Goal: Contribute content: Add original content to the website for others to see

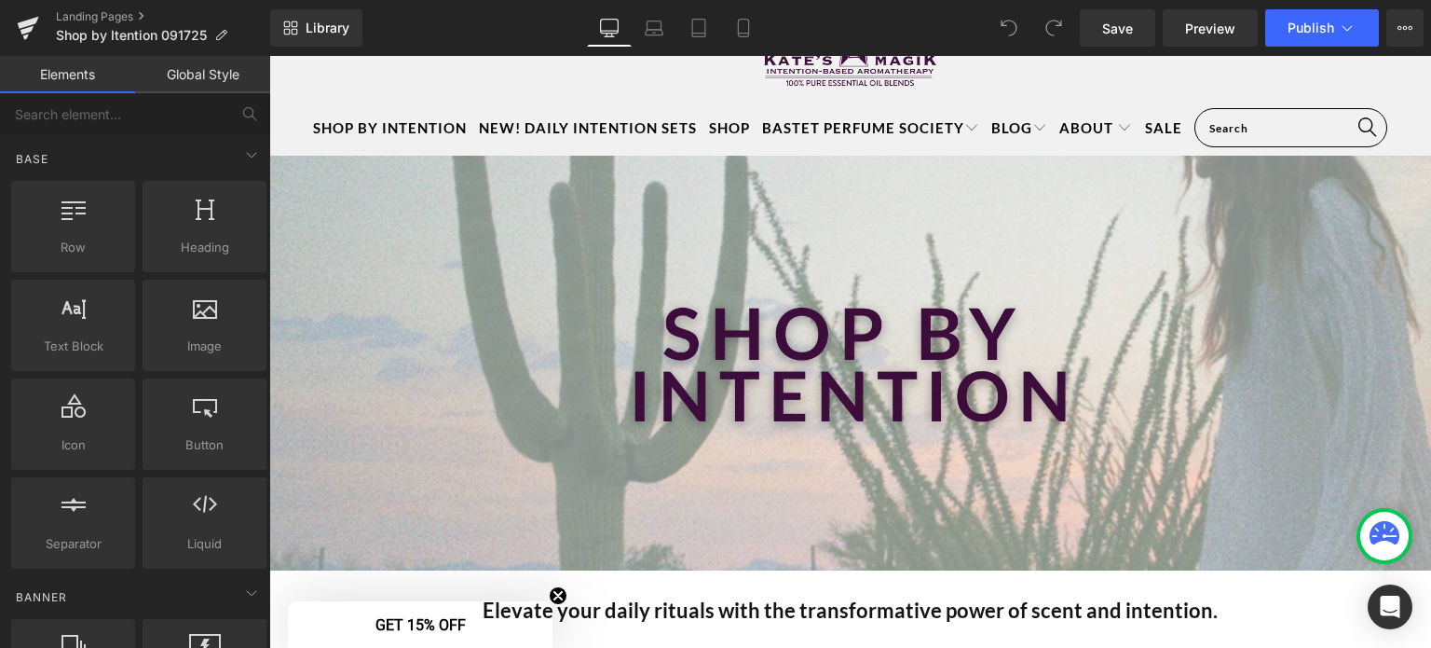
scroll to position [119, 0]
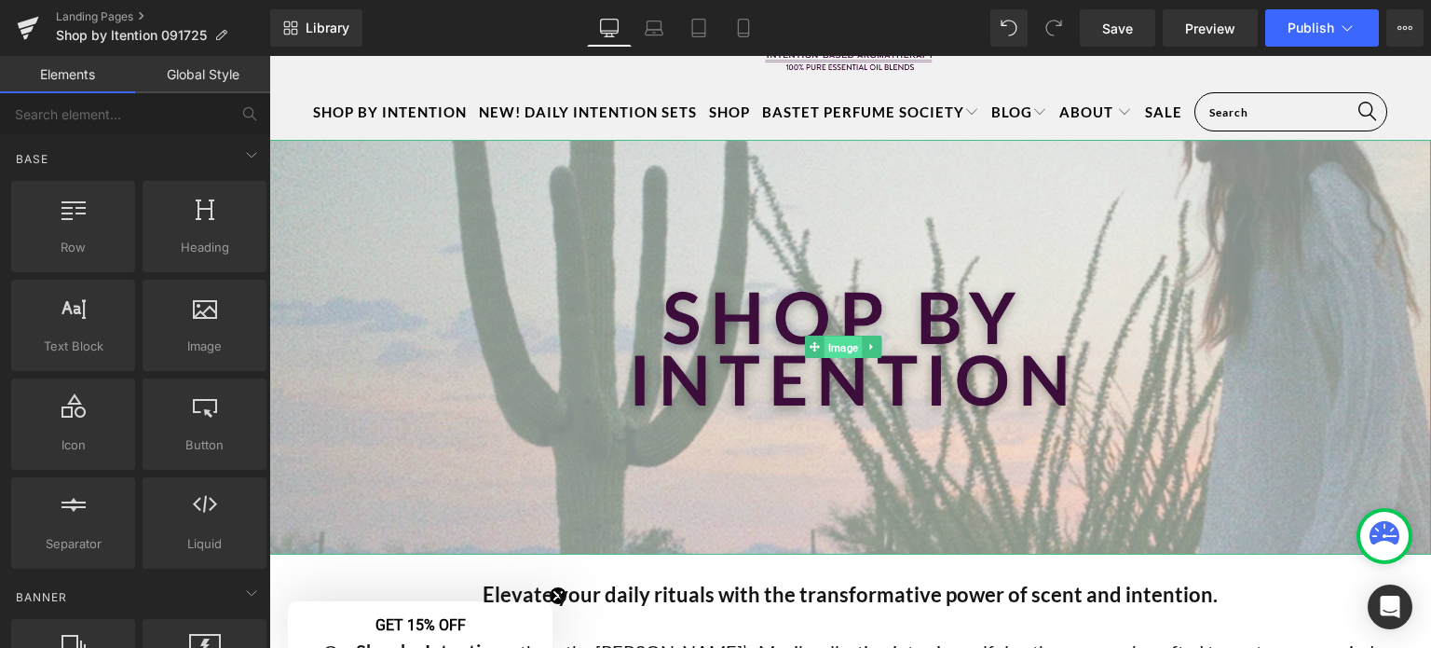
click at [840, 338] on span "Image" at bounding box center [843, 347] width 37 height 22
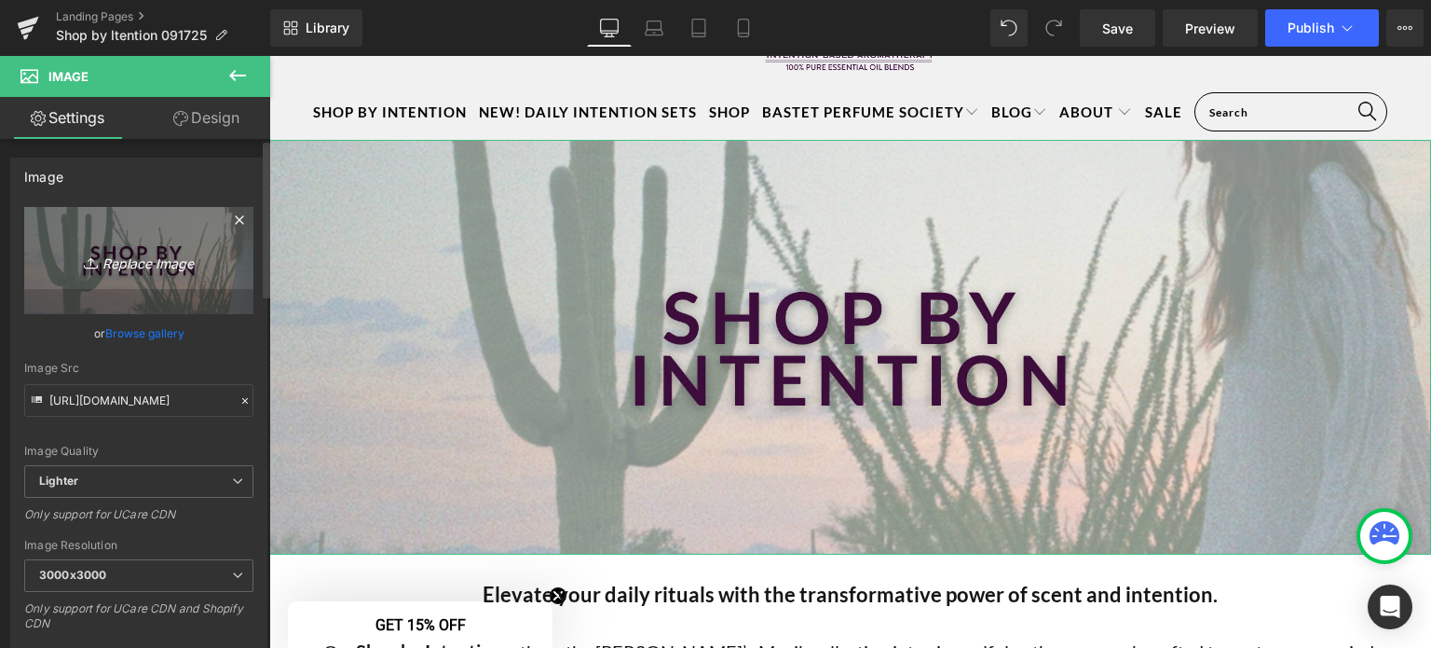
click at [139, 257] on icon "Replace Image" at bounding box center [138, 260] width 149 height 23
type input "C:\fakepath\Intention Collections - header images (3).png"
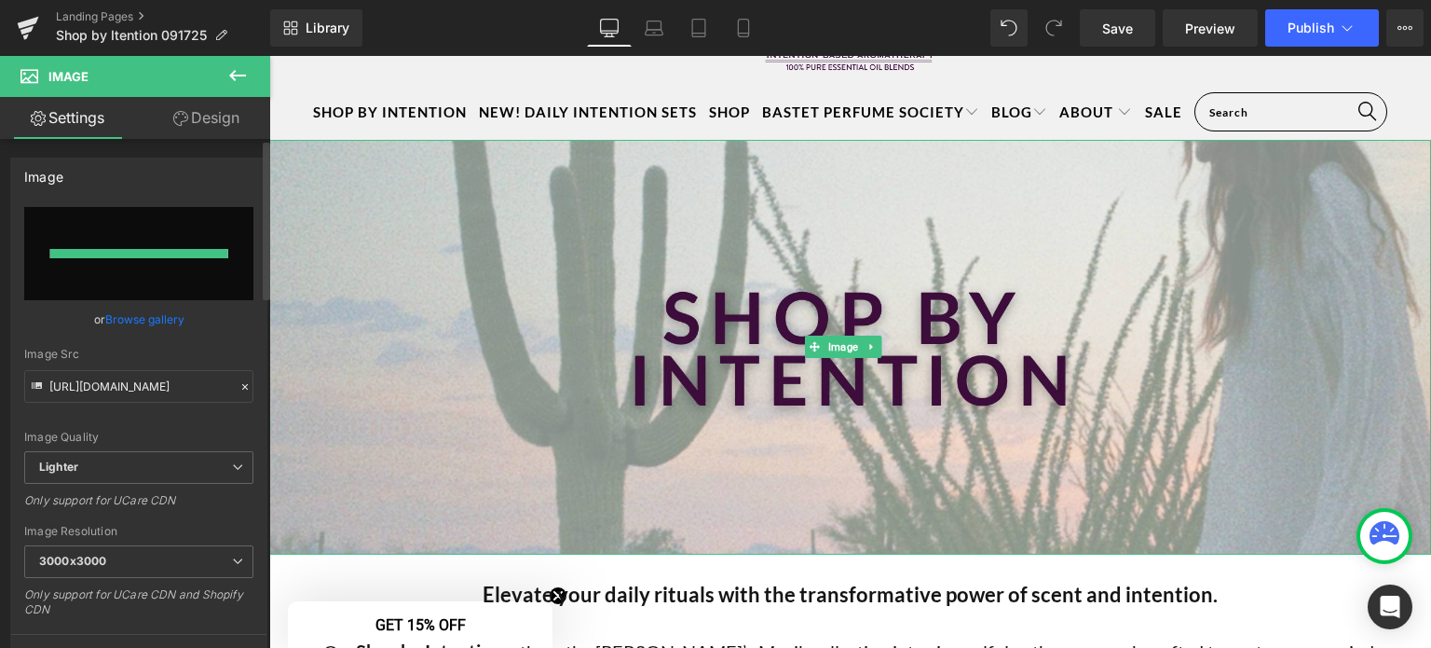
type input "https://ucarecdn.com/de2f87a4-351e-4123-9a51-ffb70e747927/-/format/auto/-/previ…"
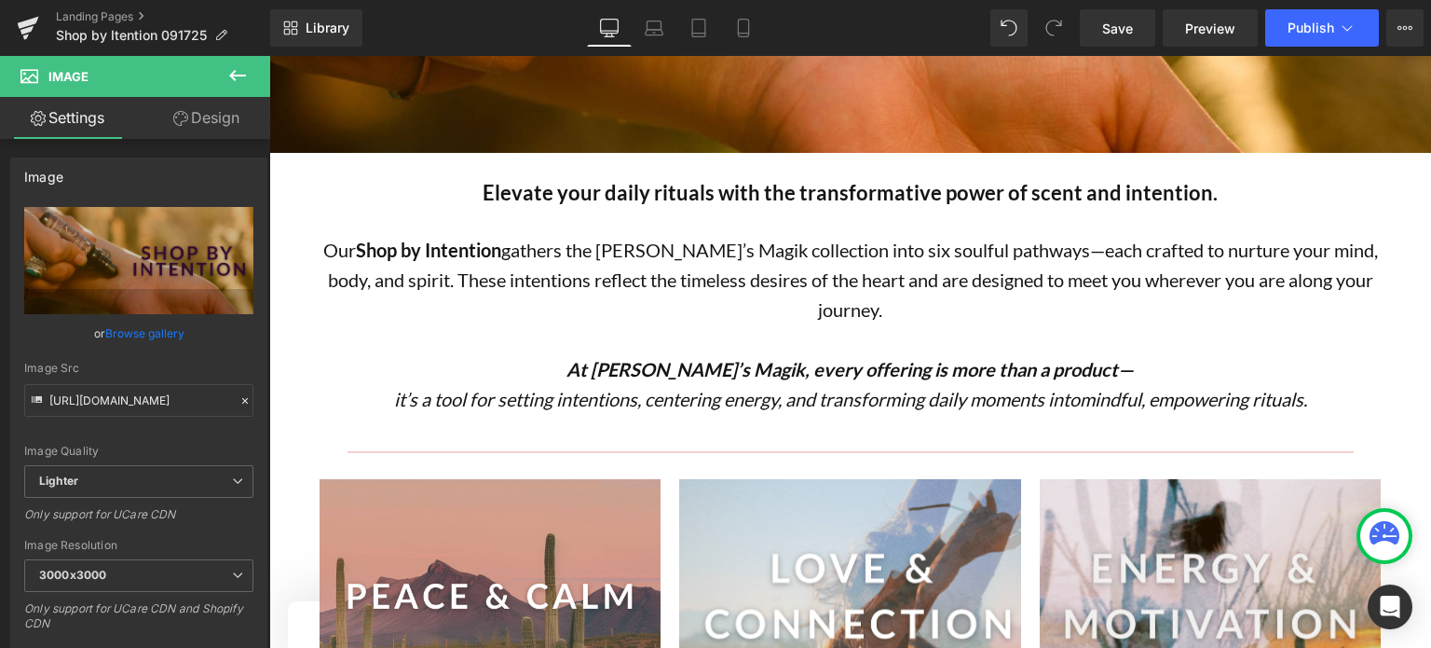
scroll to position [529, 0]
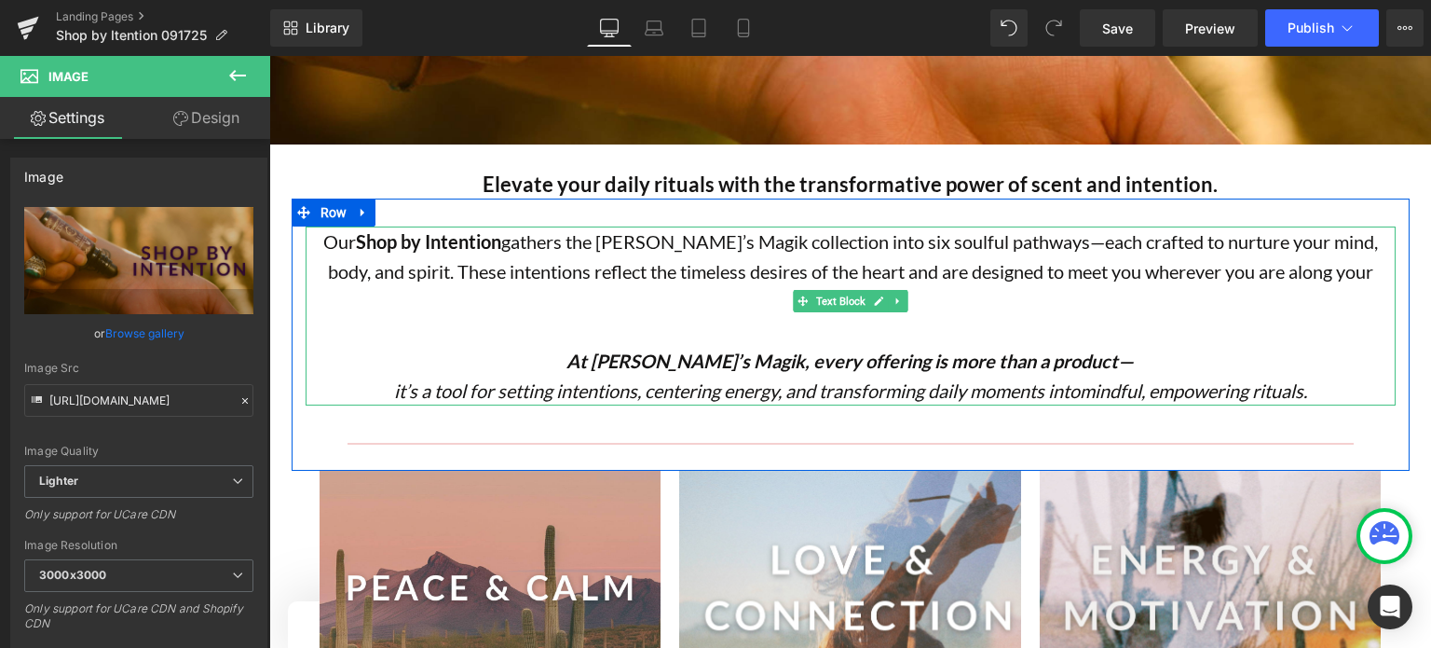
click at [1137, 379] on icon "mindful, empowering rituals." at bounding box center [1193, 390] width 227 height 22
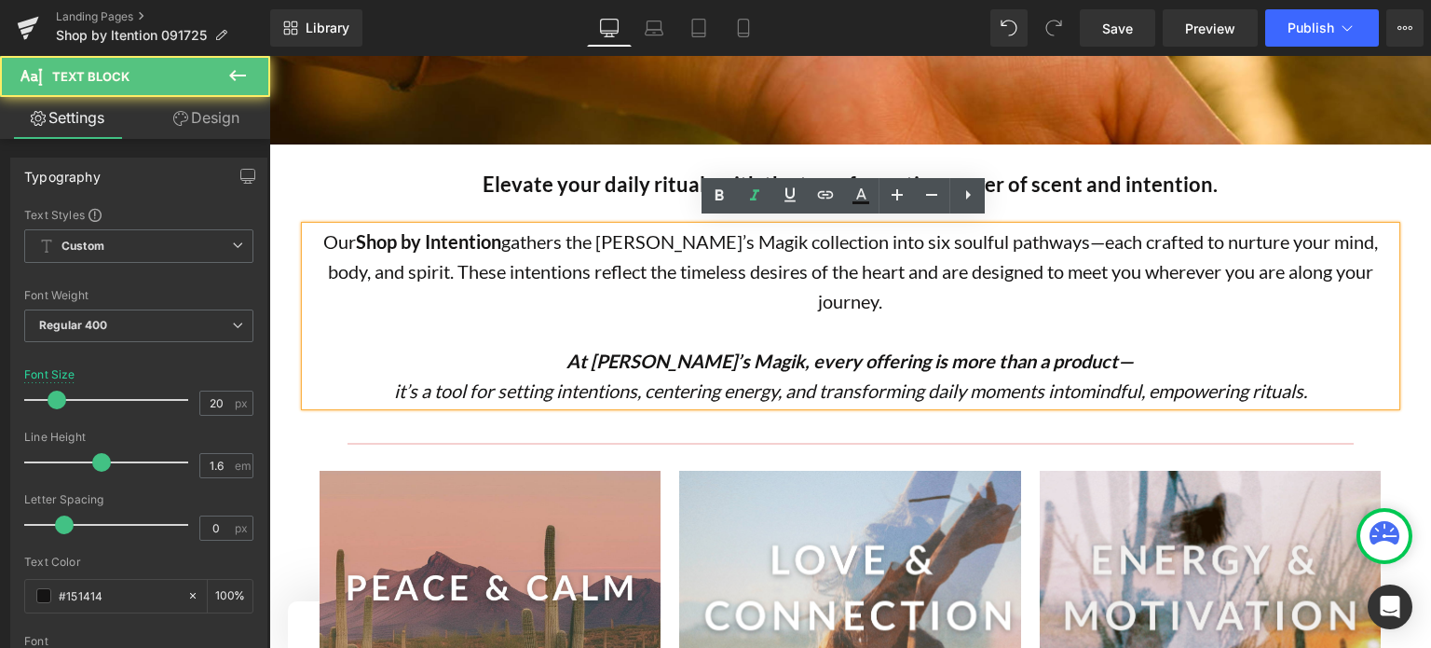
click at [1308, 346] on p "At Kate’s Magik, every offering is more than a product—" at bounding box center [851, 361] width 1090 height 30
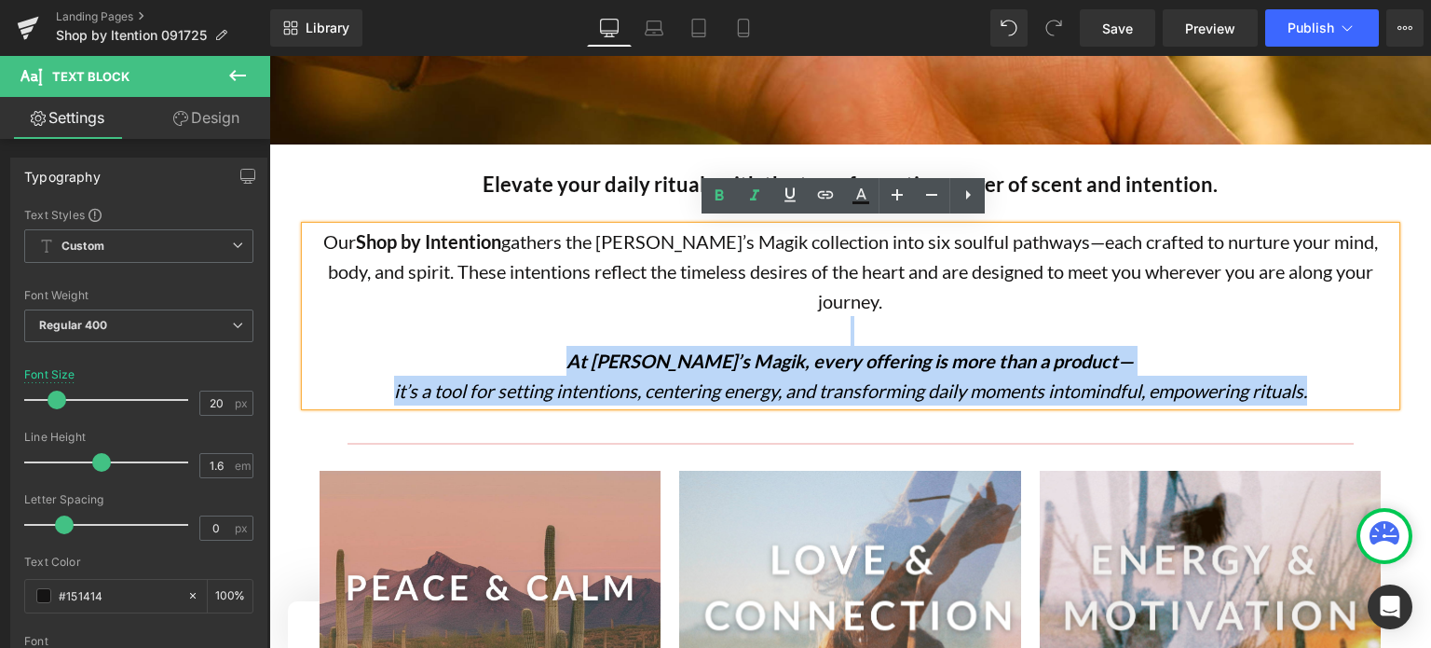
drag, startPoint x: 1317, startPoint y: 350, endPoint x: 839, endPoint y: 303, distance: 480.4
click at [839, 303] on div "Our Shop by Intention gathers the Kate’s Magik collection into six soulful path…" at bounding box center [851, 315] width 1090 height 179
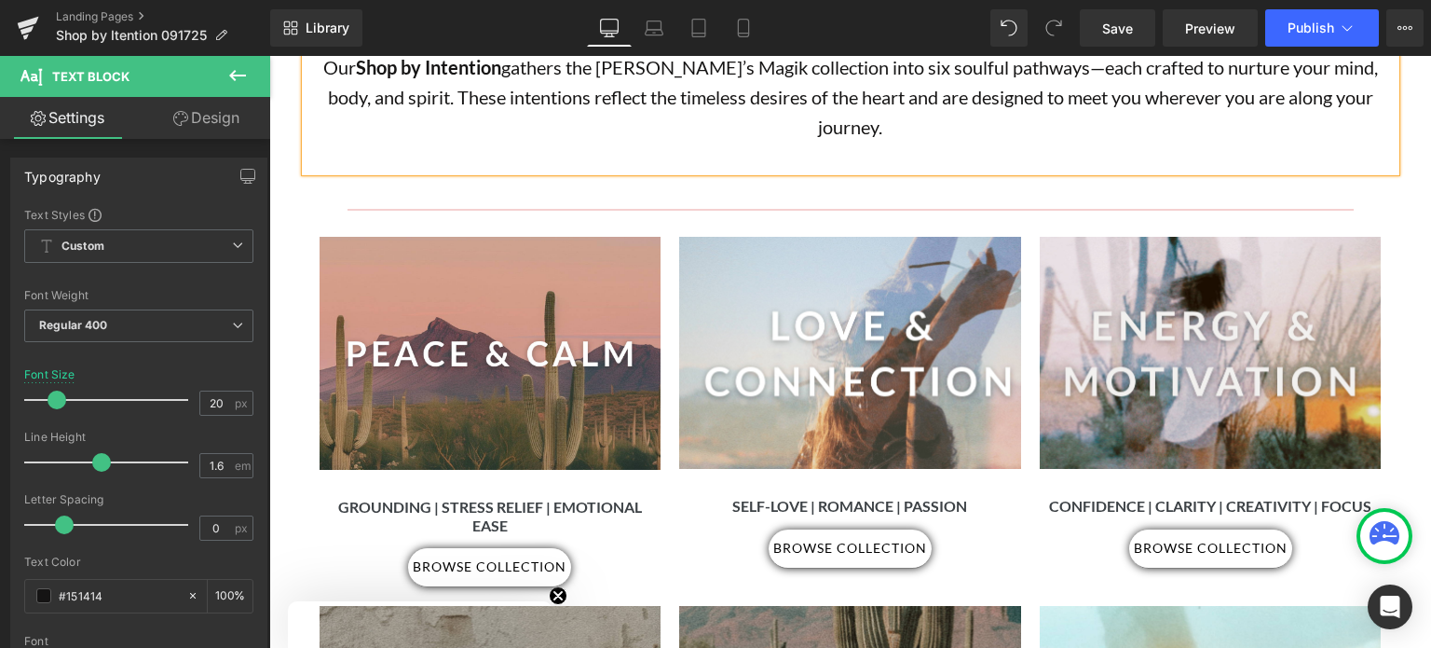
scroll to position [711, 0]
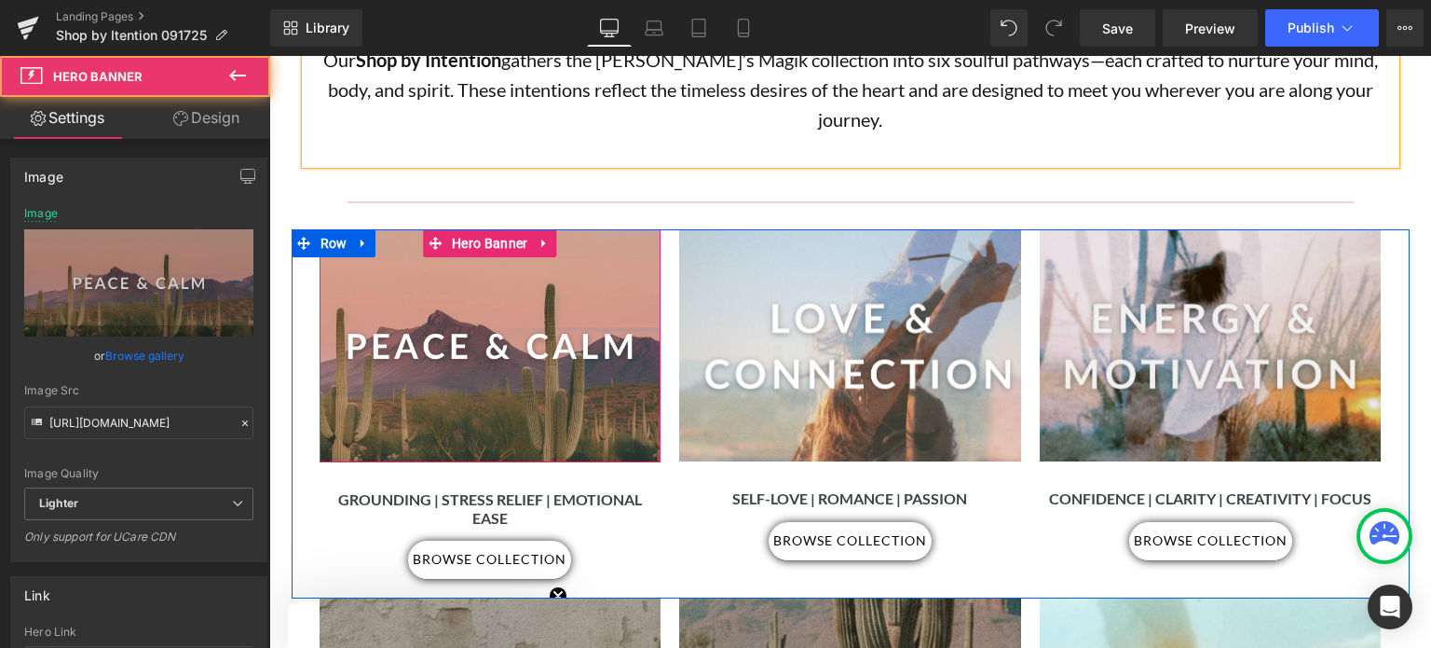
click at [507, 305] on div at bounding box center [491, 345] width 342 height 233
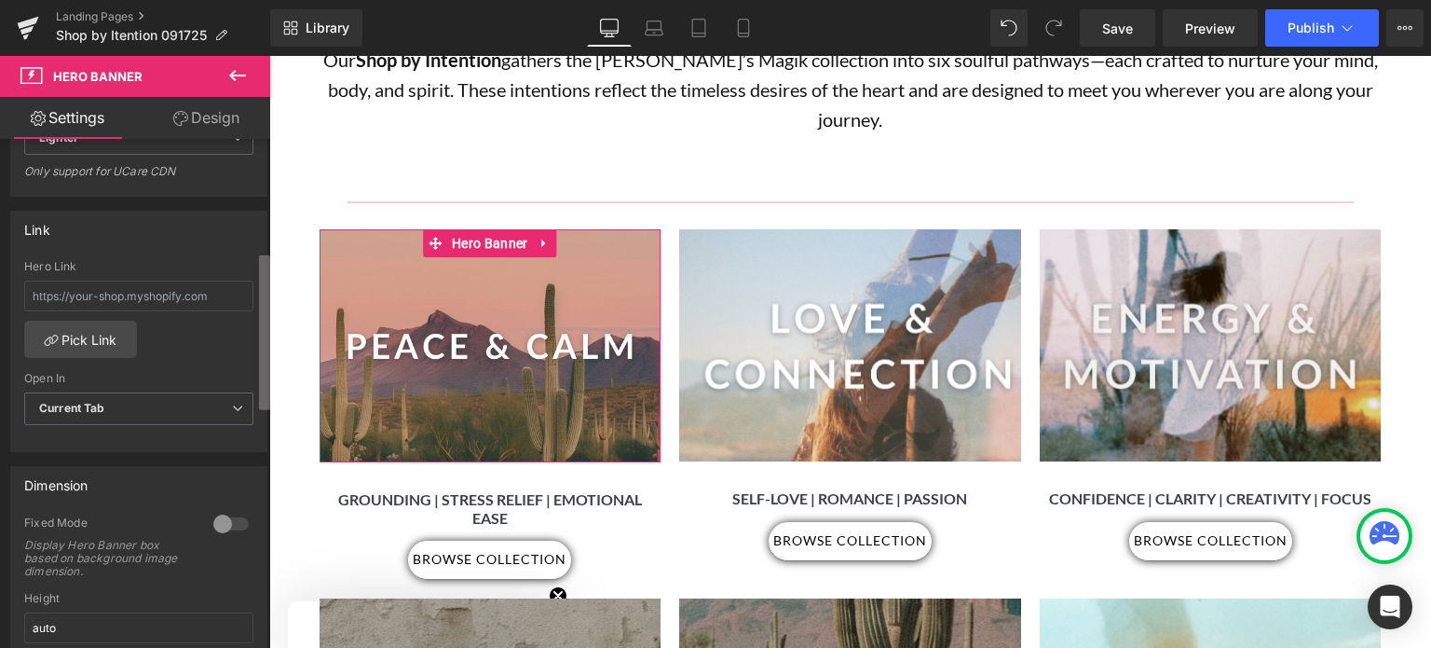
scroll to position [368, 0]
click at [268, 326] on b at bounding box center [264, 333] width 11 height 155
click at [47, 294] on input "text" at bounding box center [138, 293] width 229 height 31
paste input "https://www.katesmagik.com/collections/peace-calm"
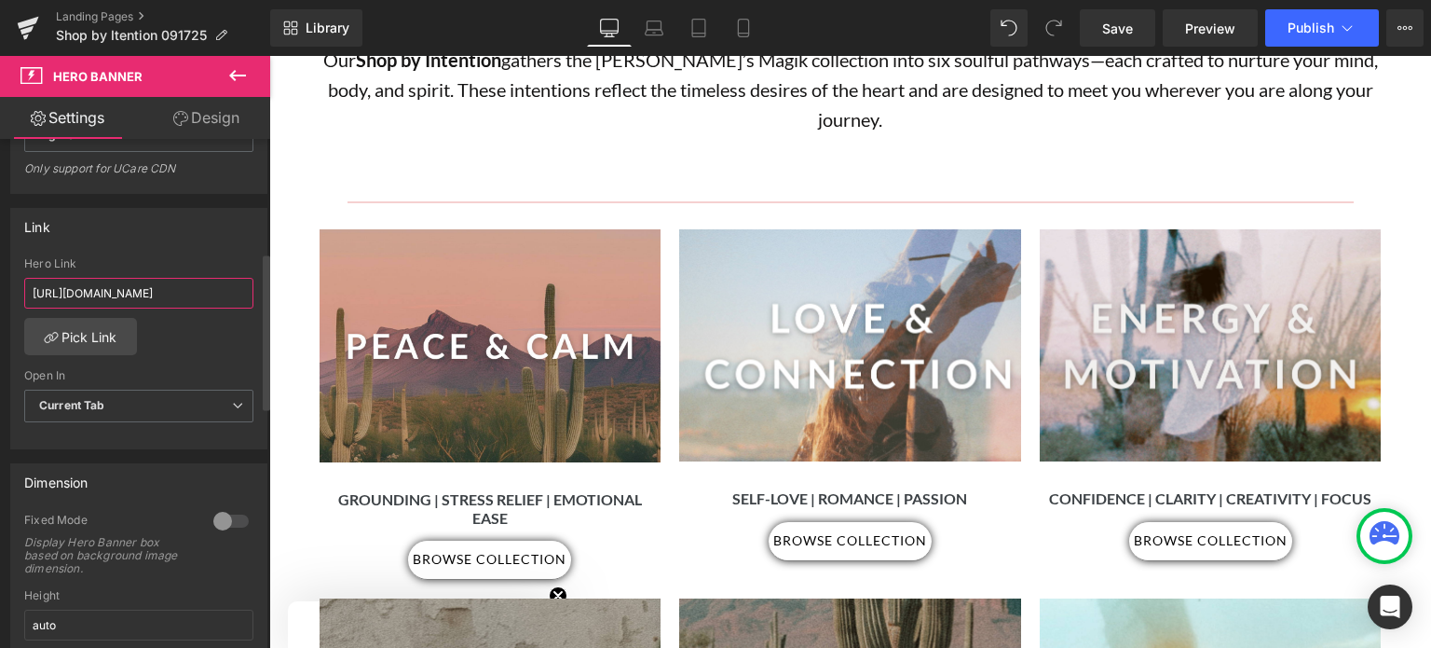
scroll to position [0, 77]
type input "https://www.katesmagik.com/collections/peace-calm"
click at [176, 400] on span "Current Tab" at bounding box center [138, 406] width 229 height 33
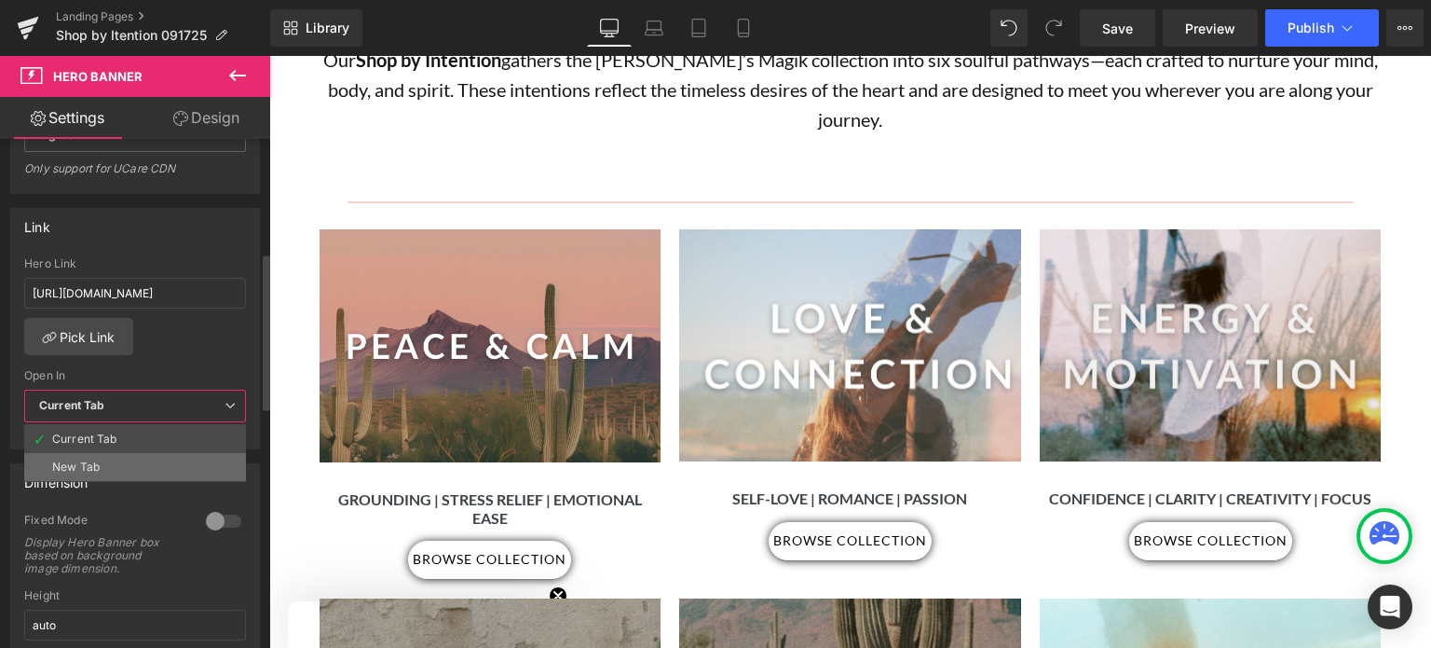
click at [164, 462] on li "New Tab" at bounding box center [135, 467] width 222 height 28
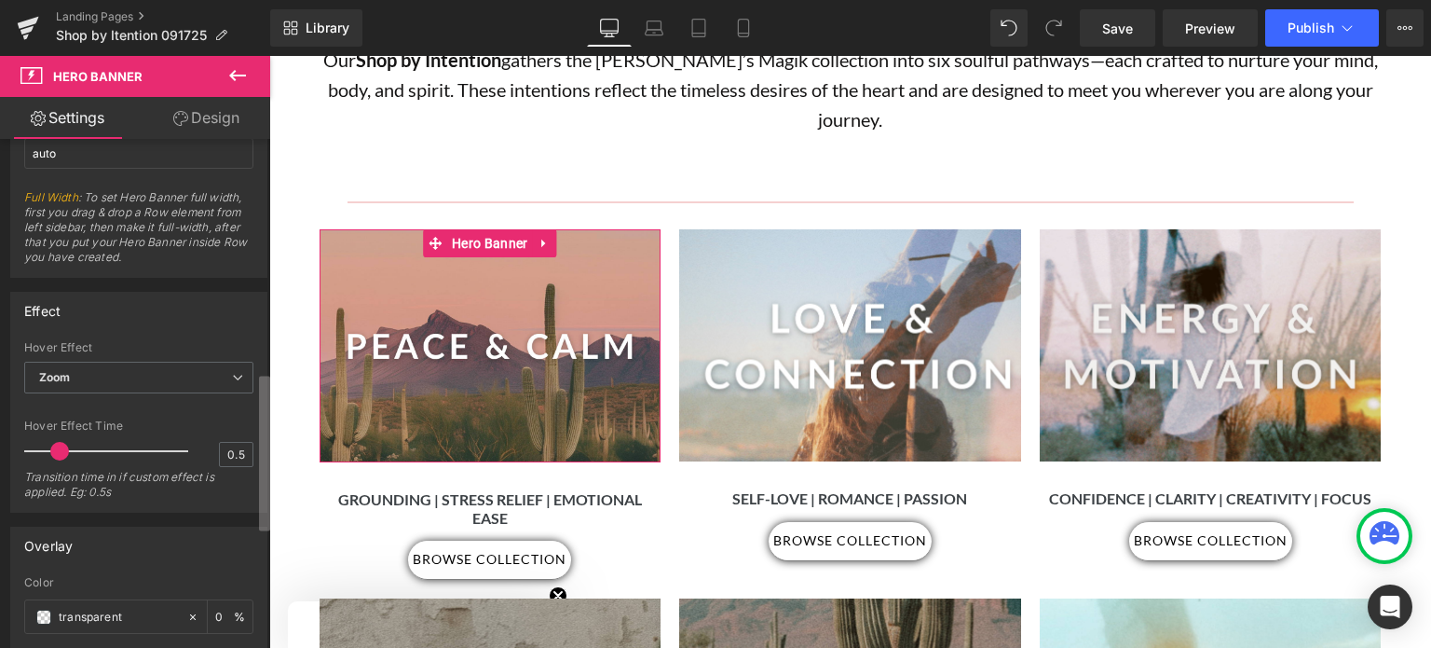
scroll to position [759, 0]
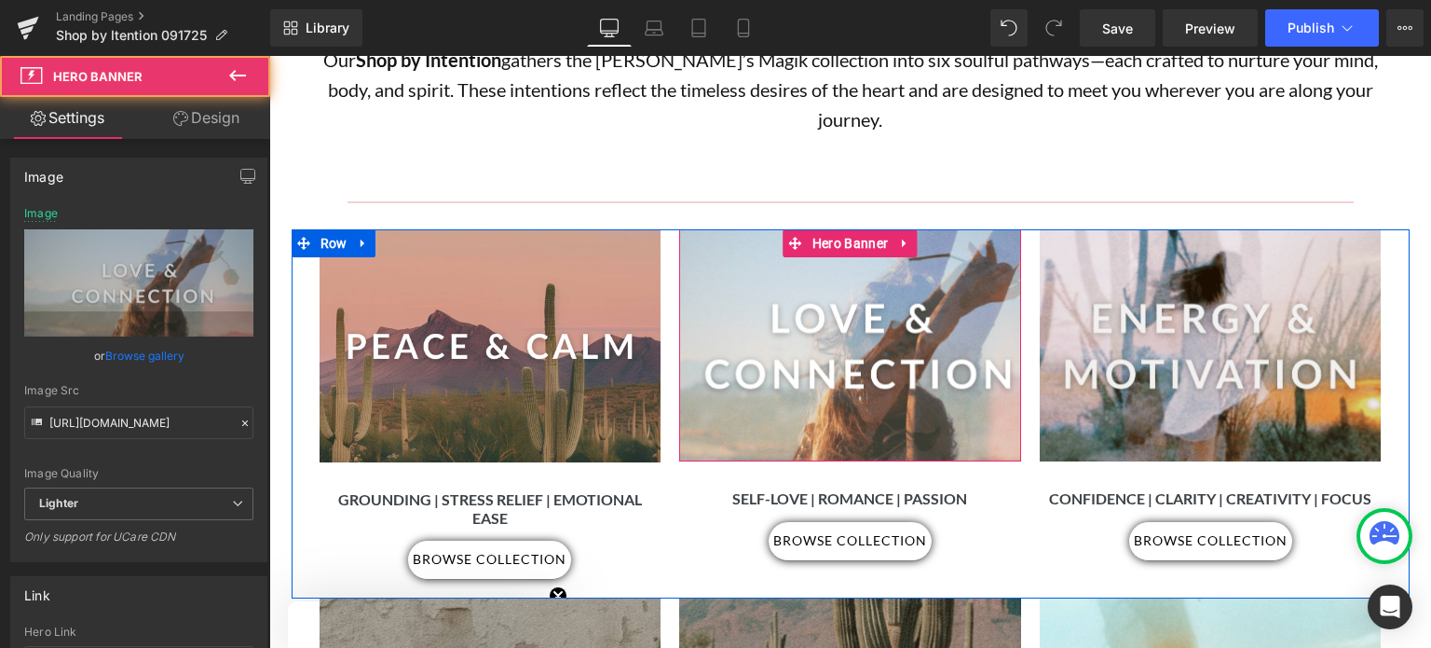
click at [829, 259] on div at bounding box center [850, 345] width 342 height 232
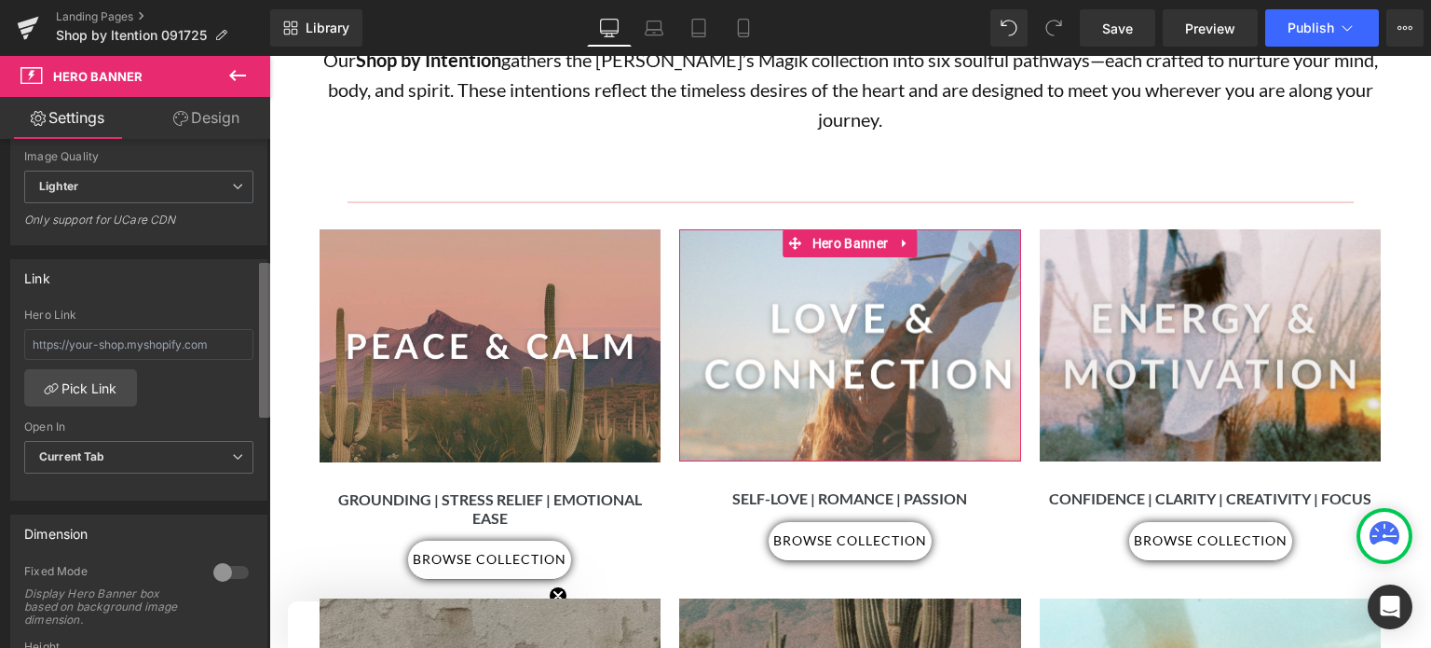
scroll to position [407, 0]
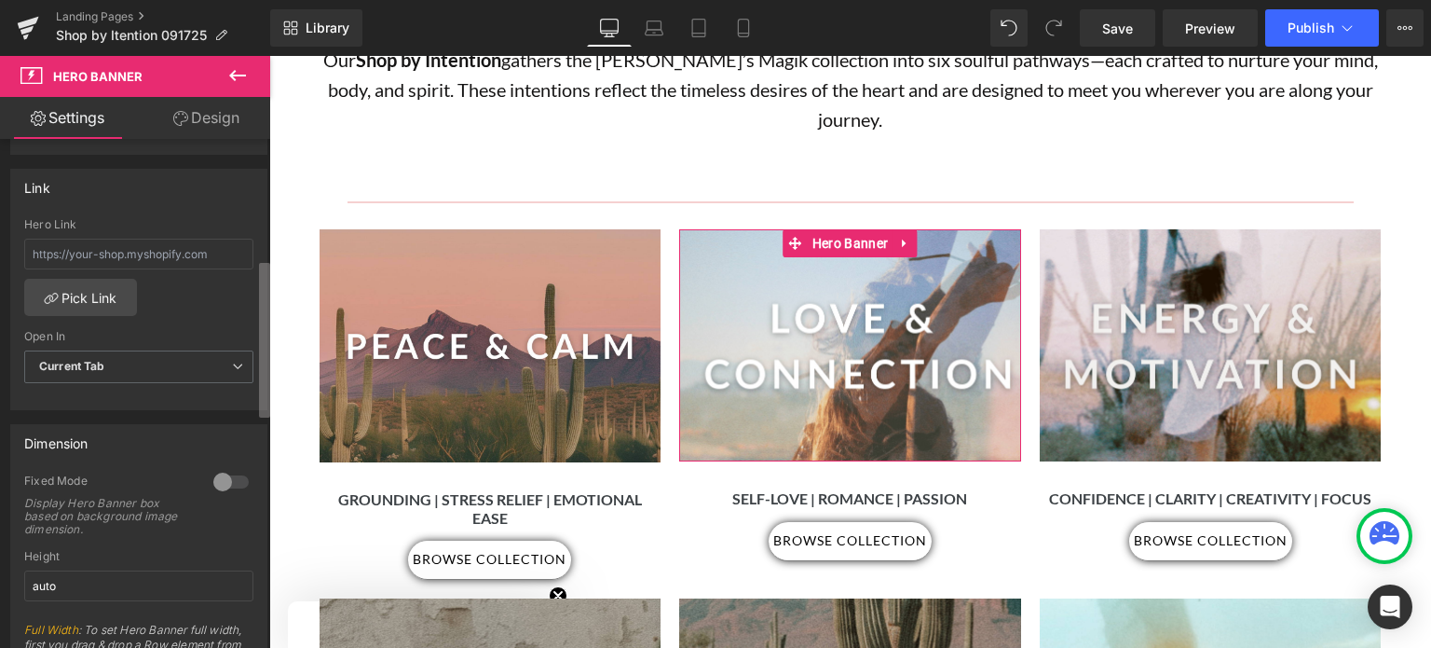
click at [256, 331] on div "Image https://ucarecdn.com/e081826a-0d5d-4f0e-b267-f649c504dad7/-/format/auto/-…" at bounding box center [135, 397] width 270 height 517
click at [41, 250] on input "text" at bounding box center [138, 254] width 229 height 31
paste input "https://www.katesmagik.com/collections/love-connection-intention"
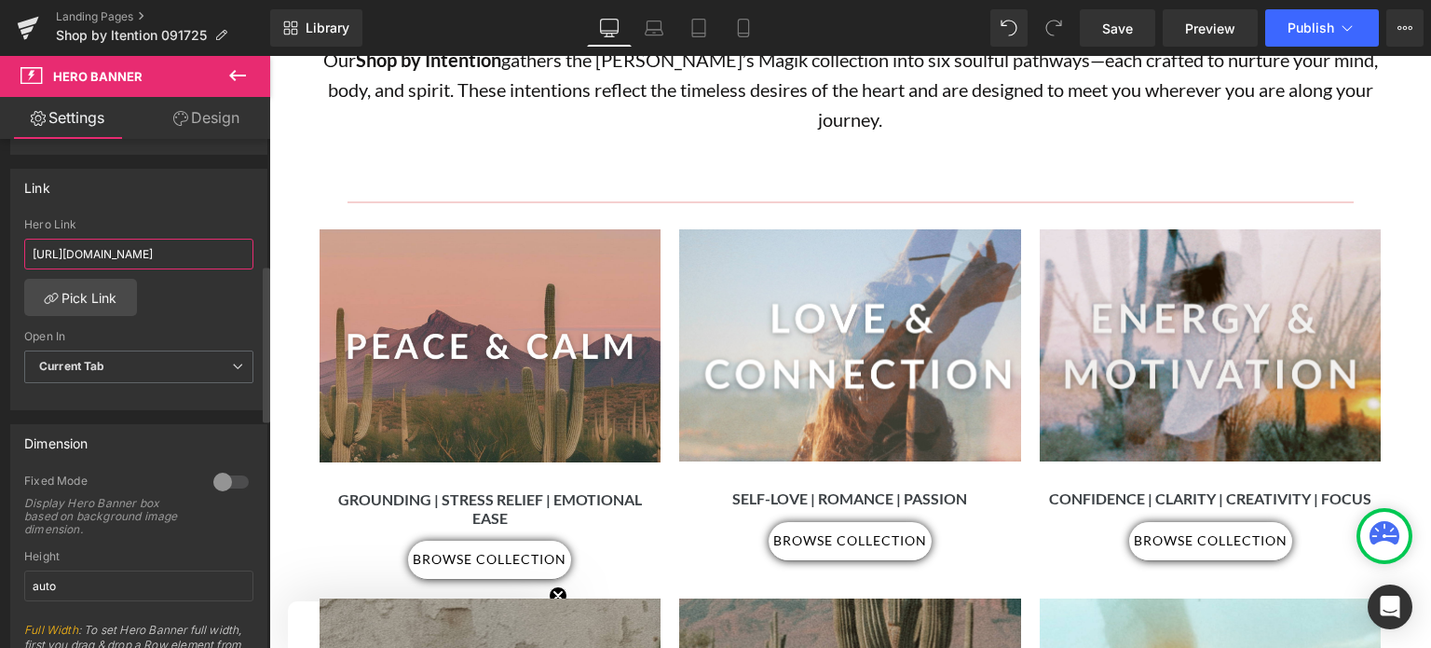
scroll to position [0, 150]
type input "https://www.katesmagik.com/collections/love-connection-intention"
click at [141, 356] on span "Current Tab" at bounding box center [138, 366] width 229 height 33
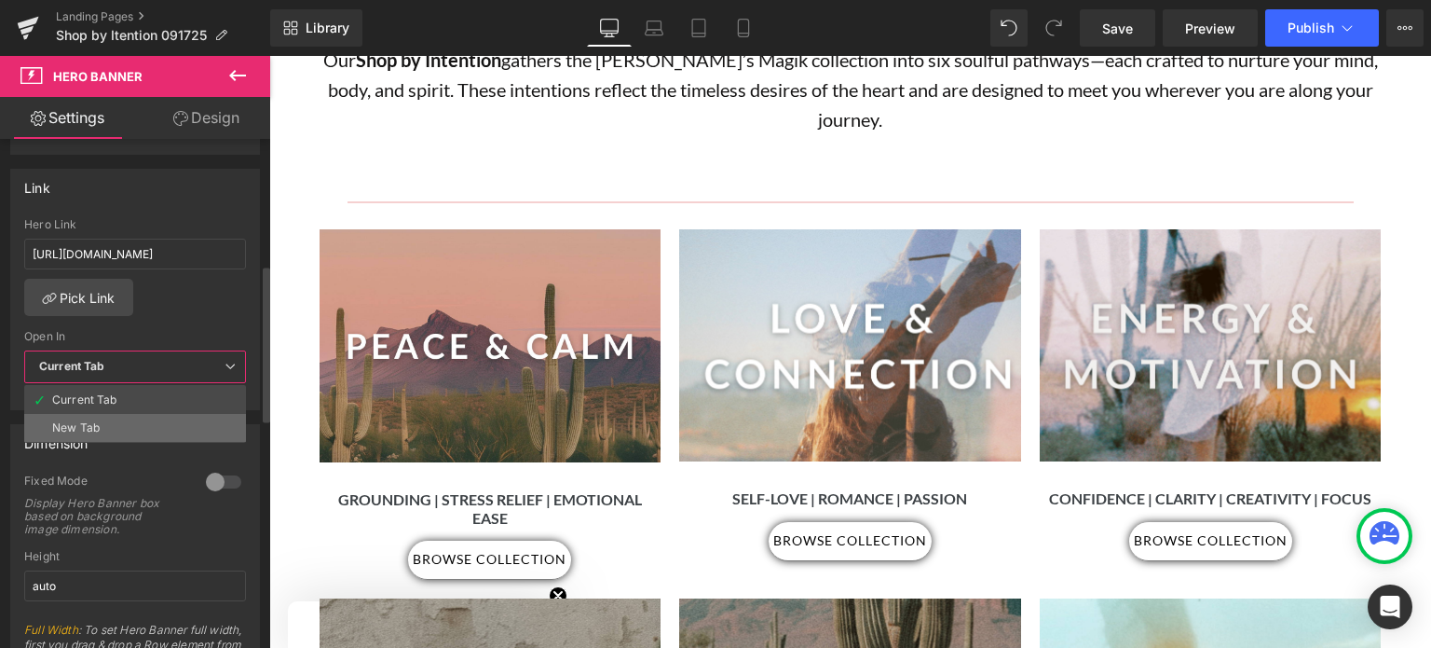
click at [138, 420] on li "New Tab" at bounding box center [135, 428] width 222 height 28
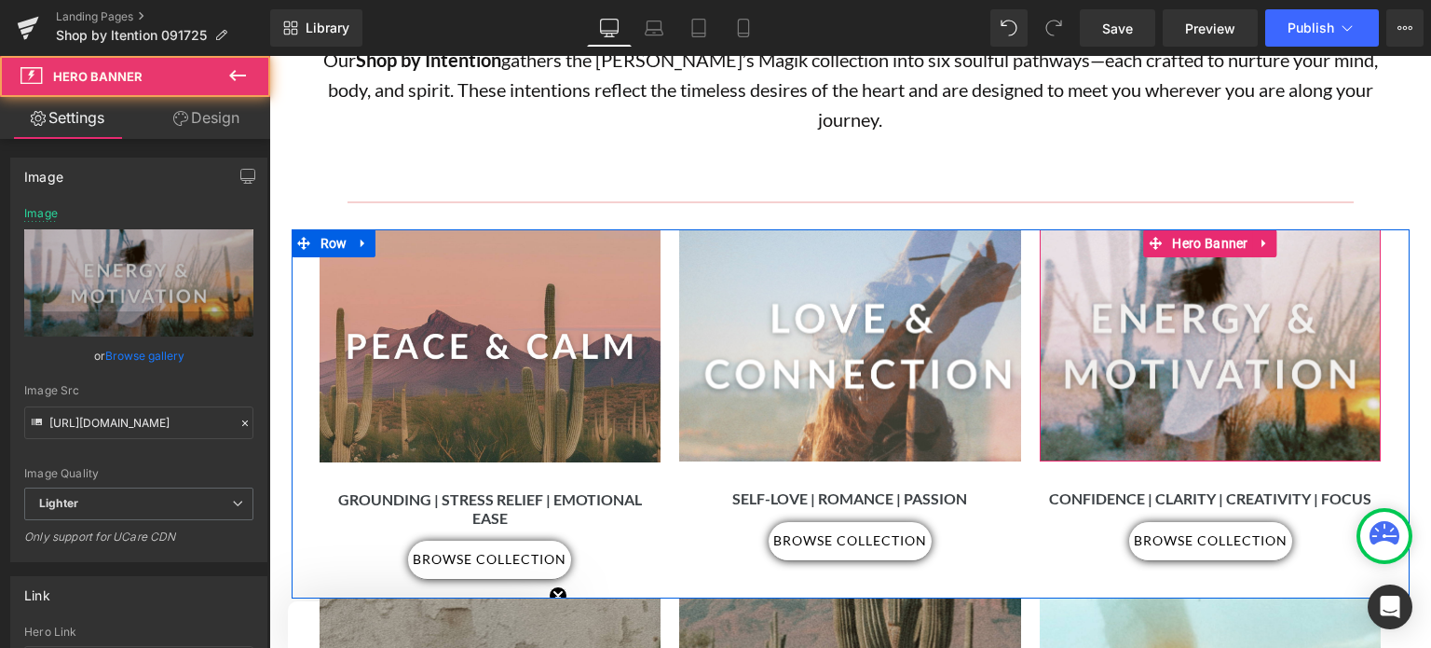
click at [1231, 308] on div at bounding box center [1211, 345] width 342 height 232
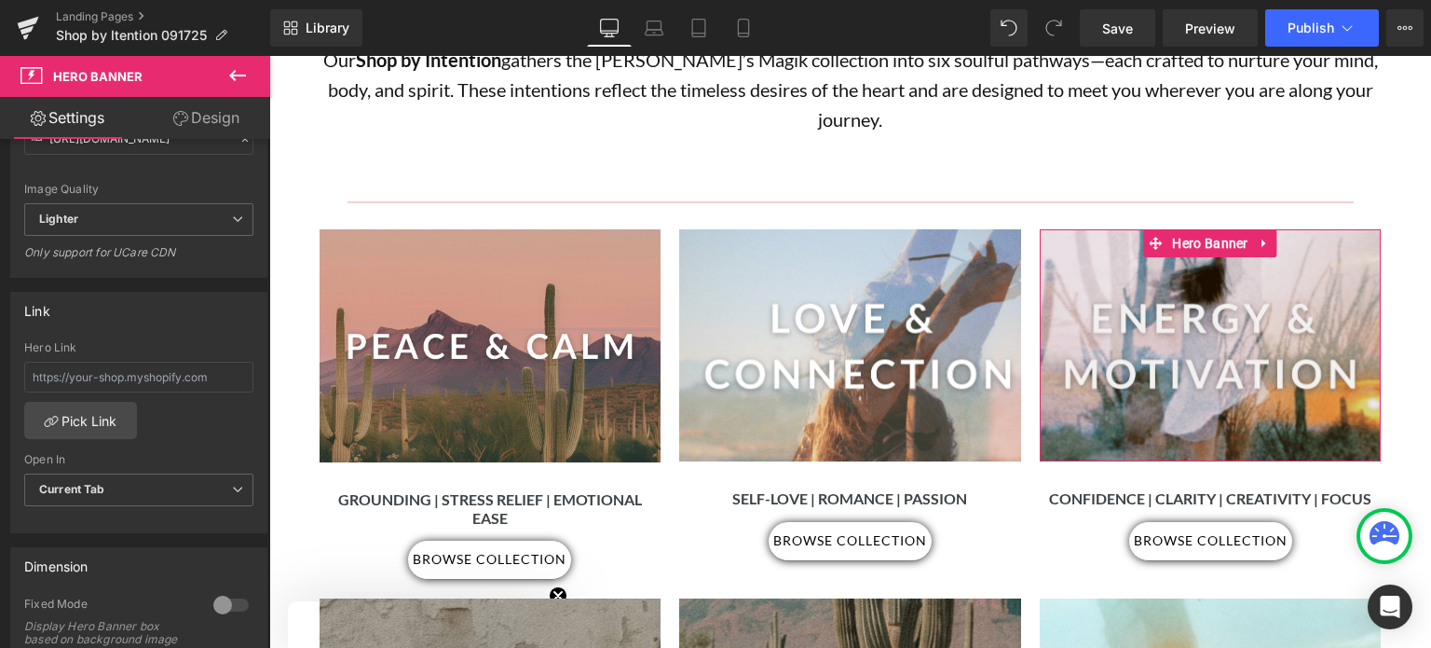
scroll to position [425, 0]
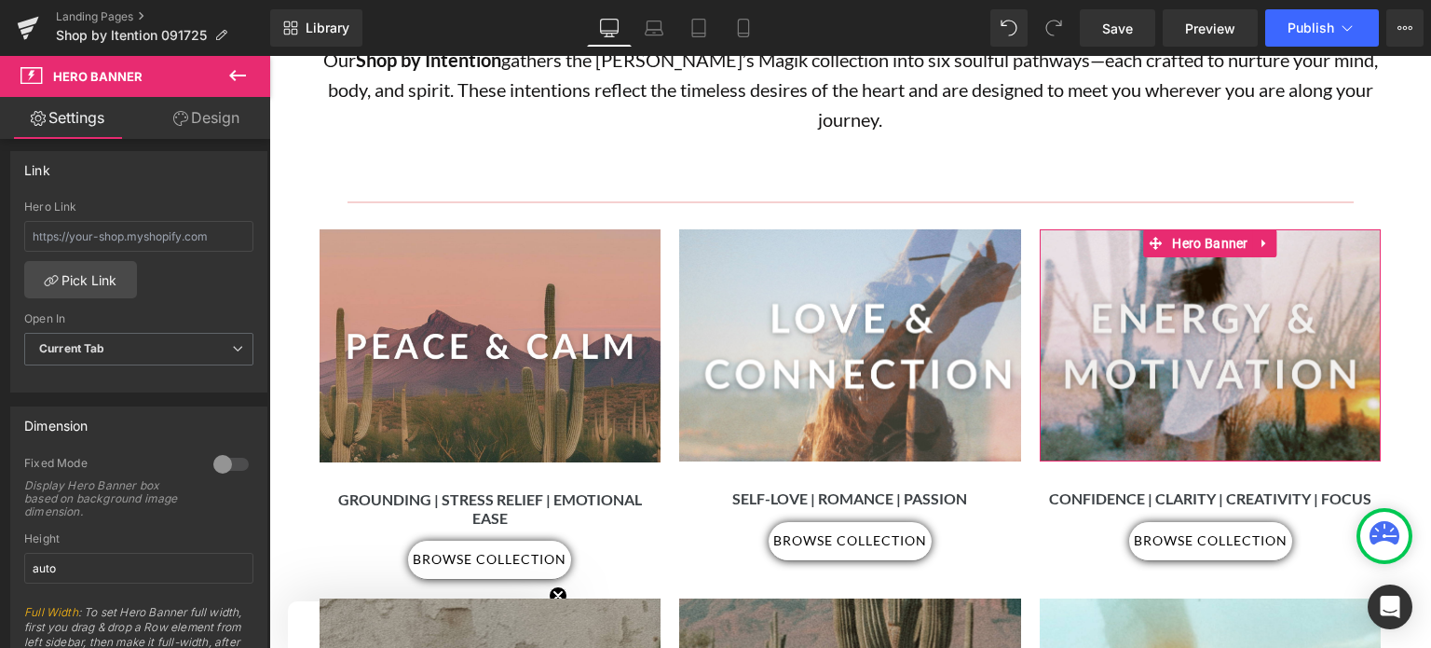
click at [269, 374] on b at bounding box center [266, 348] width 7 height 155
click at [103, 236] on input "text" at bounding box center [138, 236] width 229 height 31
paste input "https://www.katesmagik.com/collections/energy-motivation-intention"
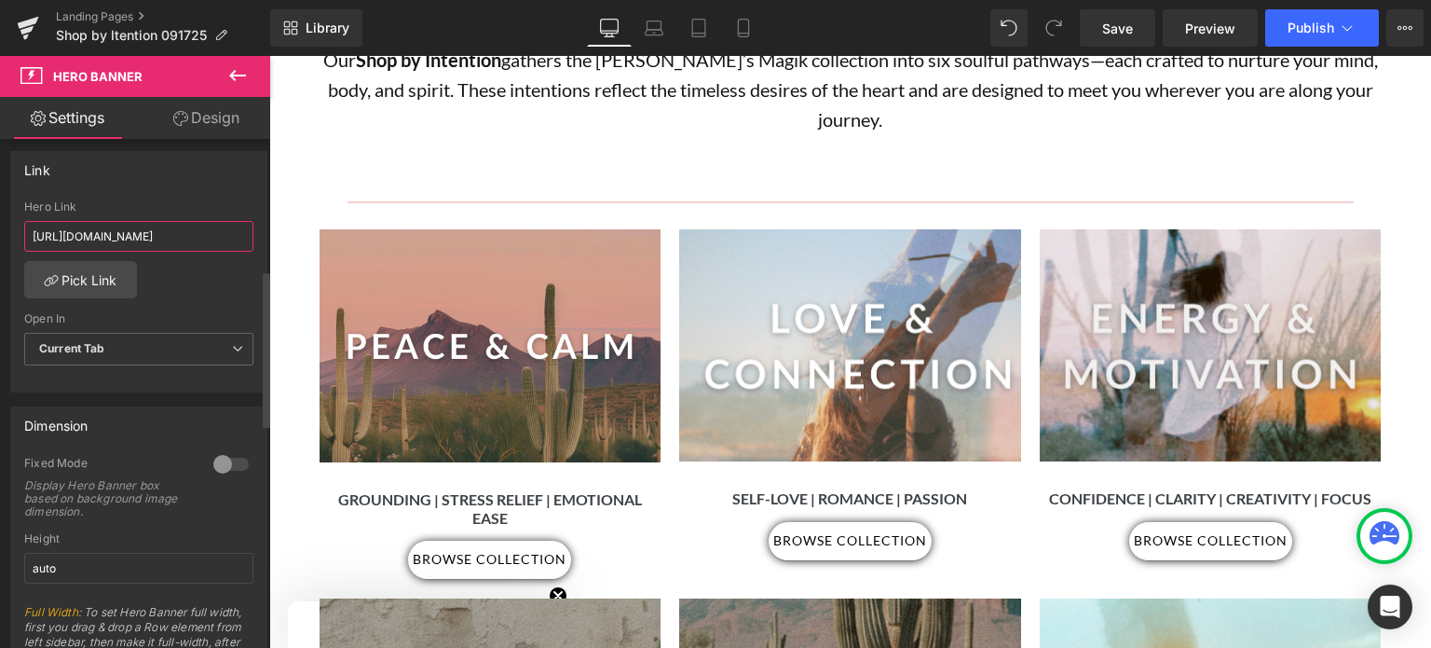
scroll to position [0, 161]
type input "https://www.katesmagik.com/collections/energy-motivation-intention"
click at [86, 342] on b "Current Tab" at bounding box center [72, 348] width 66 height 14
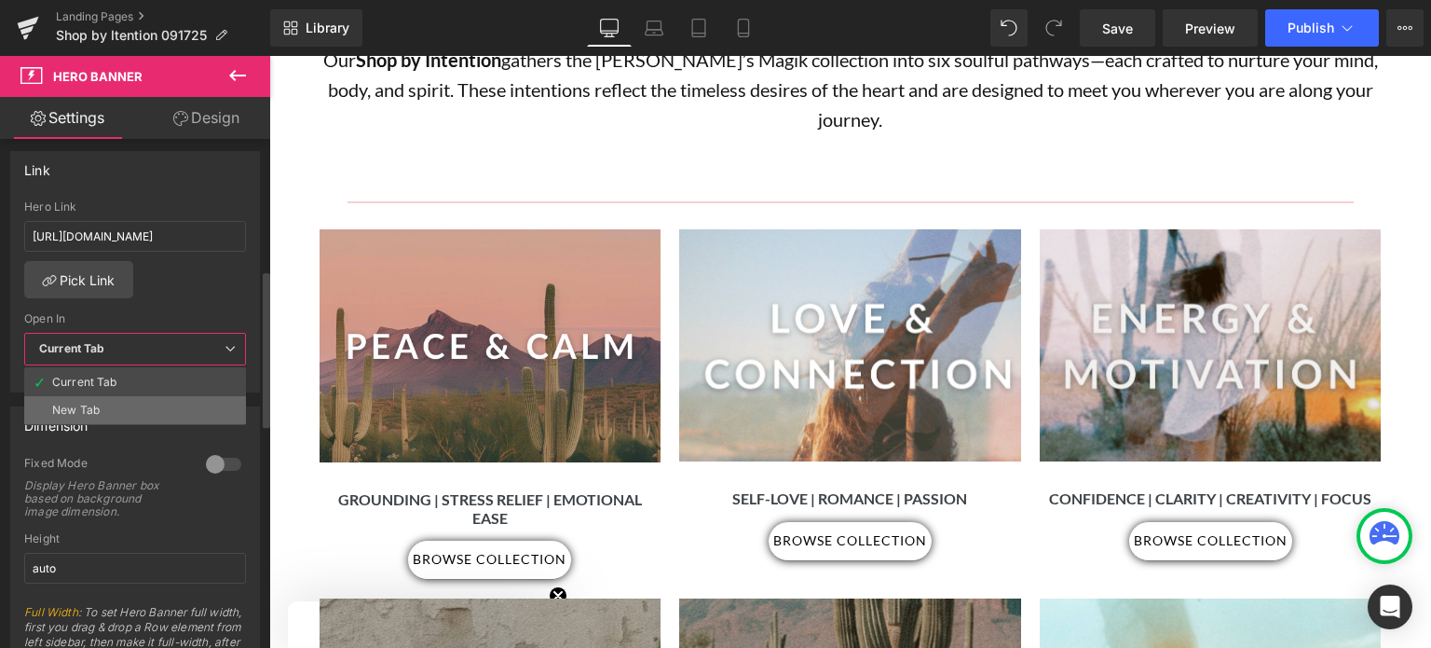
click at [100, 406] on li "New Tab" at bounding box center [135, 410] width 222 height 28
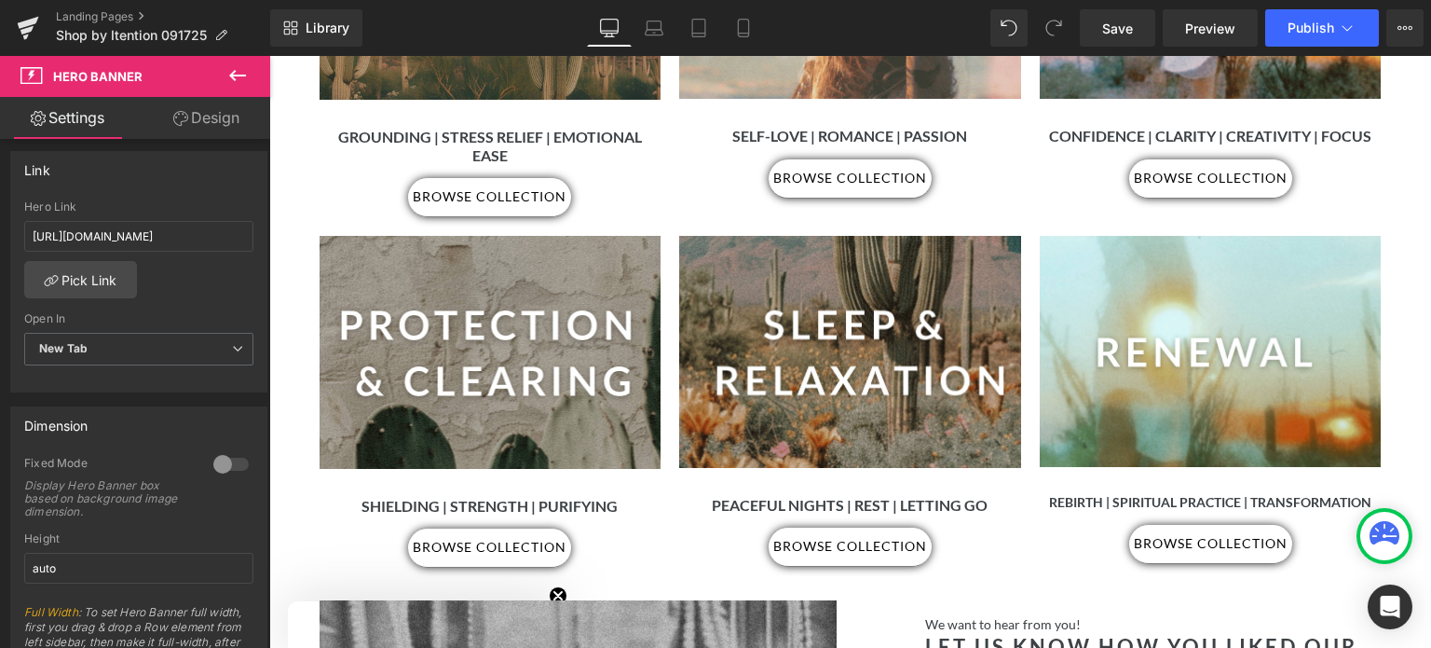
scroll to position [1093, 0]
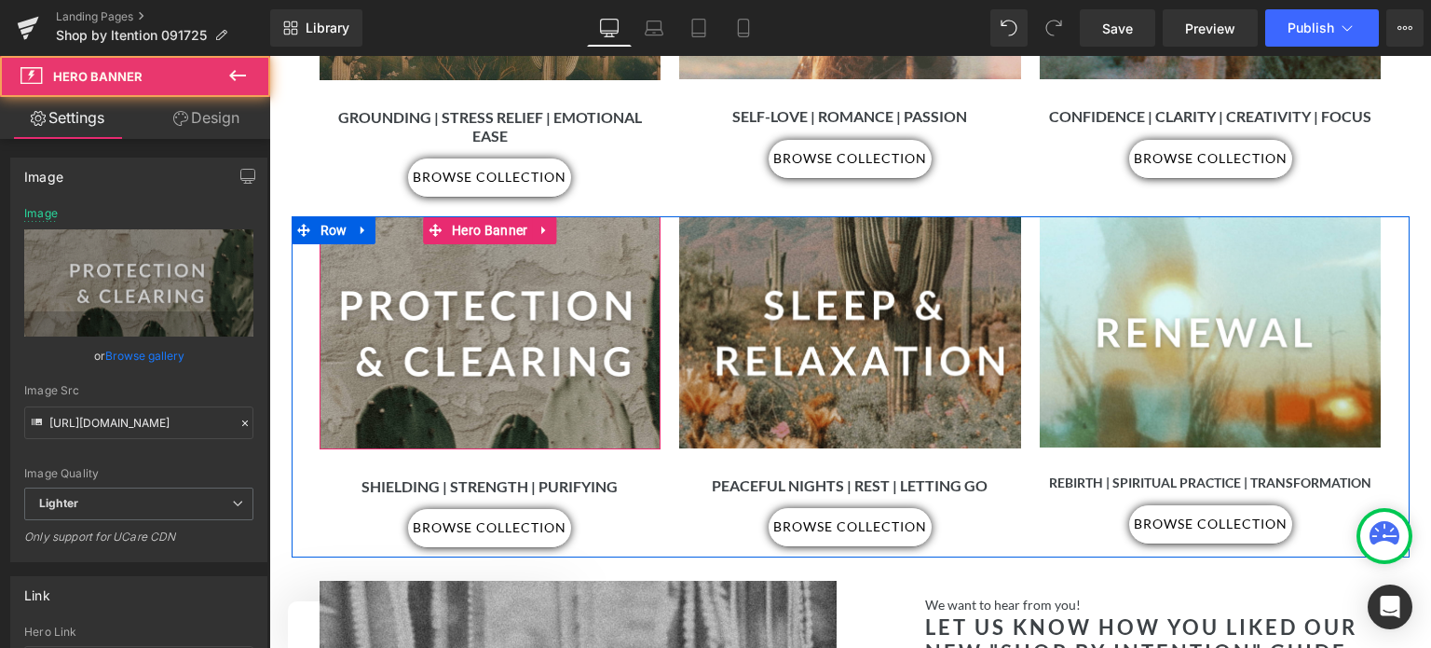
click at [532, 245] on div at bounding box center [491, 332] width 342 height 233
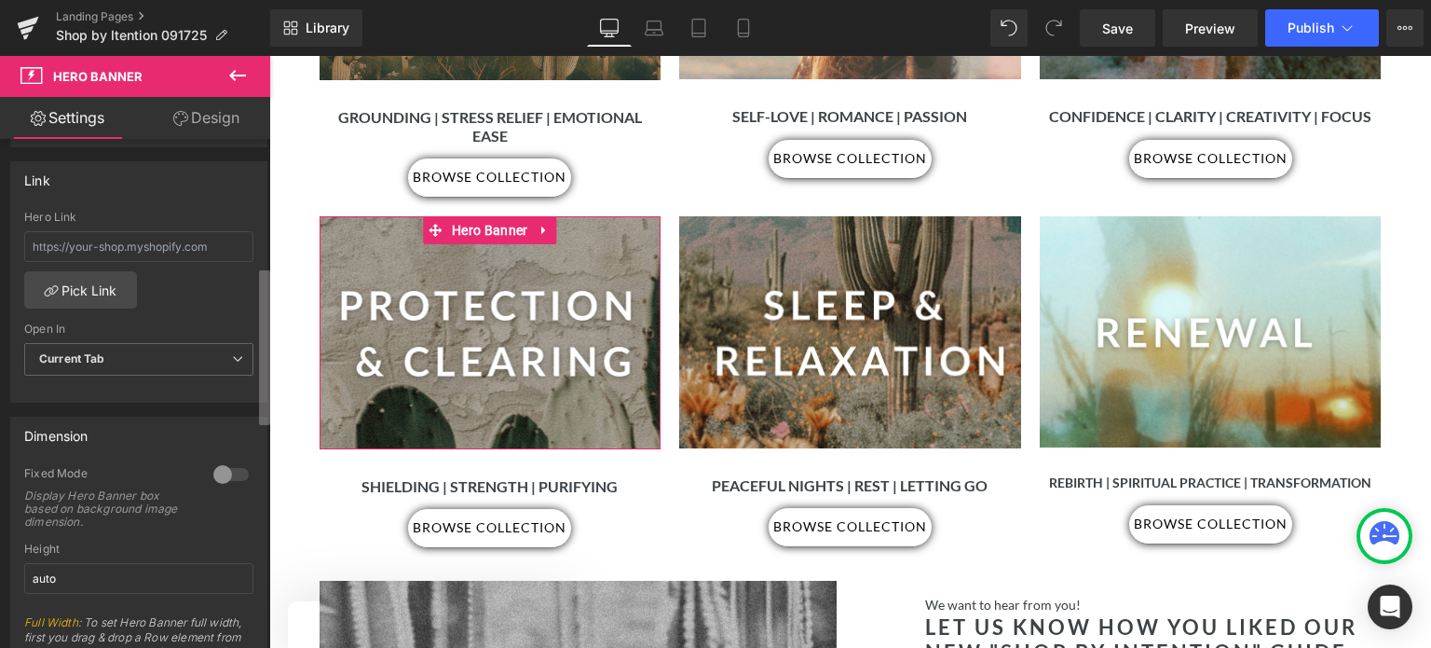
scroll to position [422, 0]
click at [259, 352] on b at bounding box center [264, 349] width 11 height 155
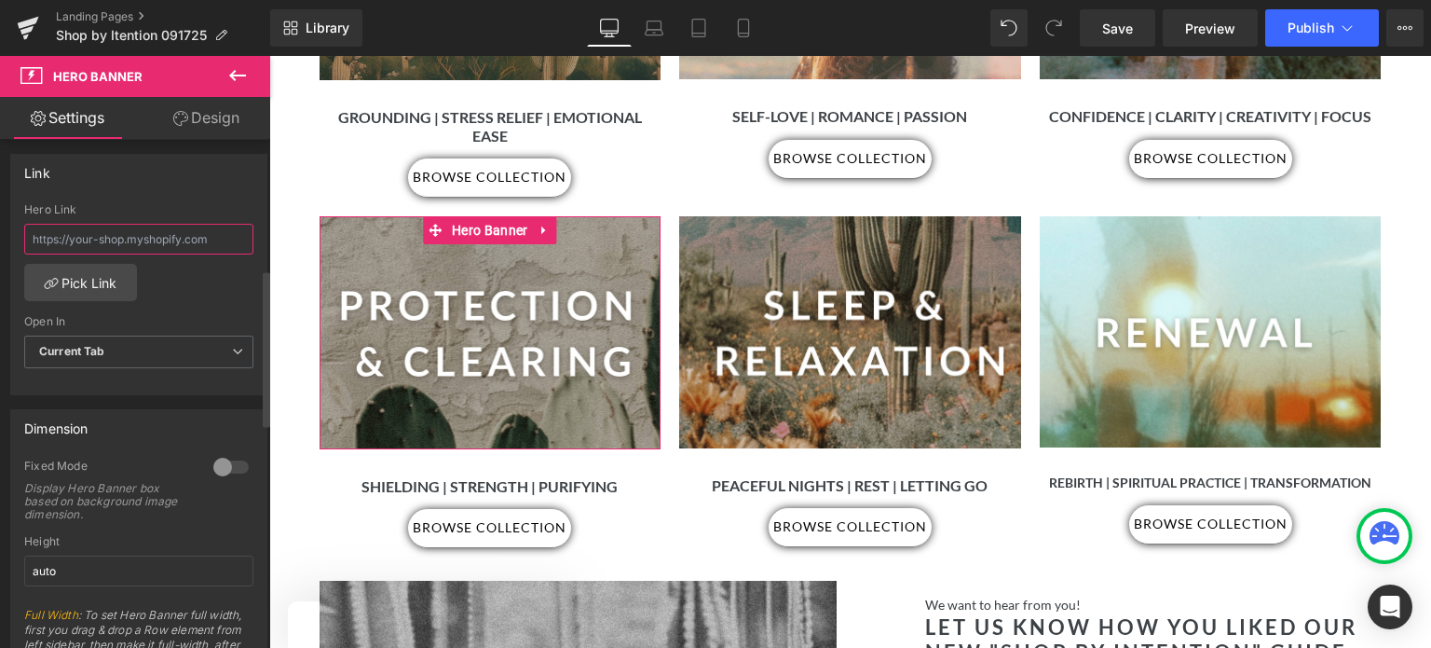
click at [52, 231] on input "text" at bounding box center [138, 239] width 229 height 31
paste input "https://www.katesmagik.com/collections/protection-clearing-intention"
type input "https://www.katesmagik.com/collections/protection-clearing-intention"
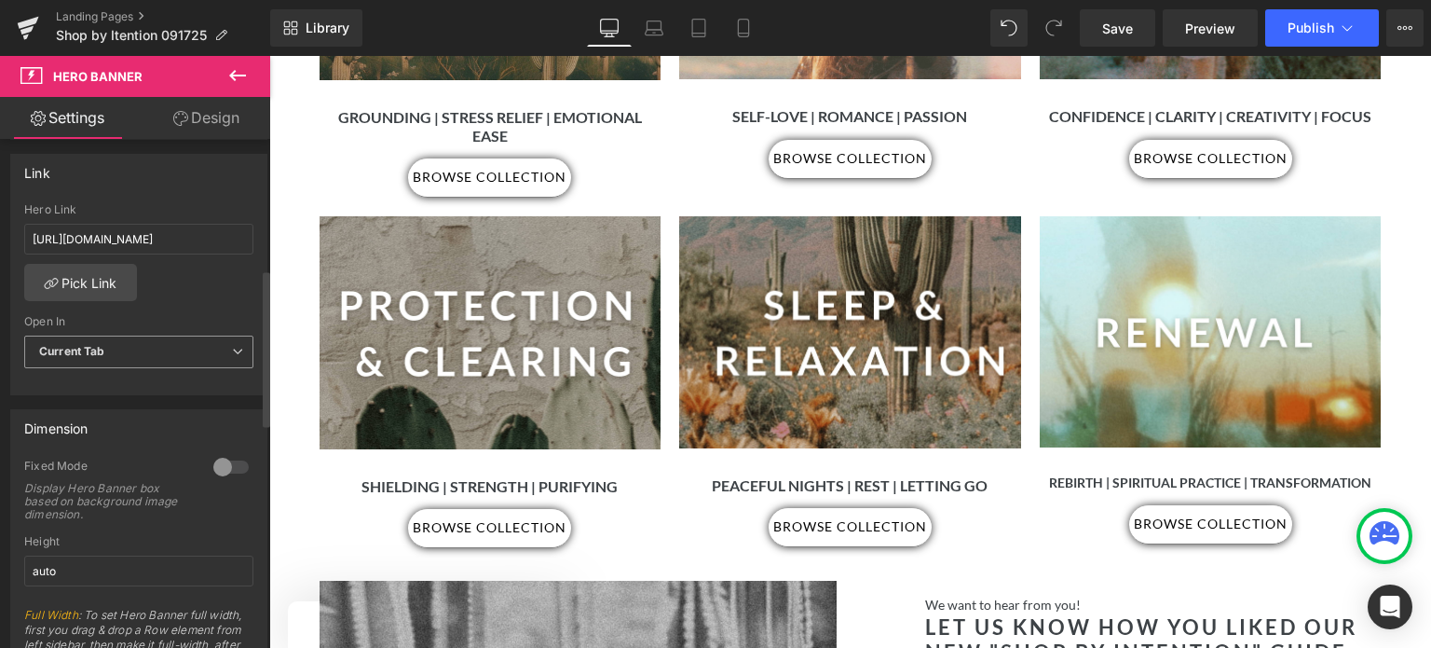
click at [167, 353] on span "Current Tab" at bounding box center [138, 352] width 229 height 33
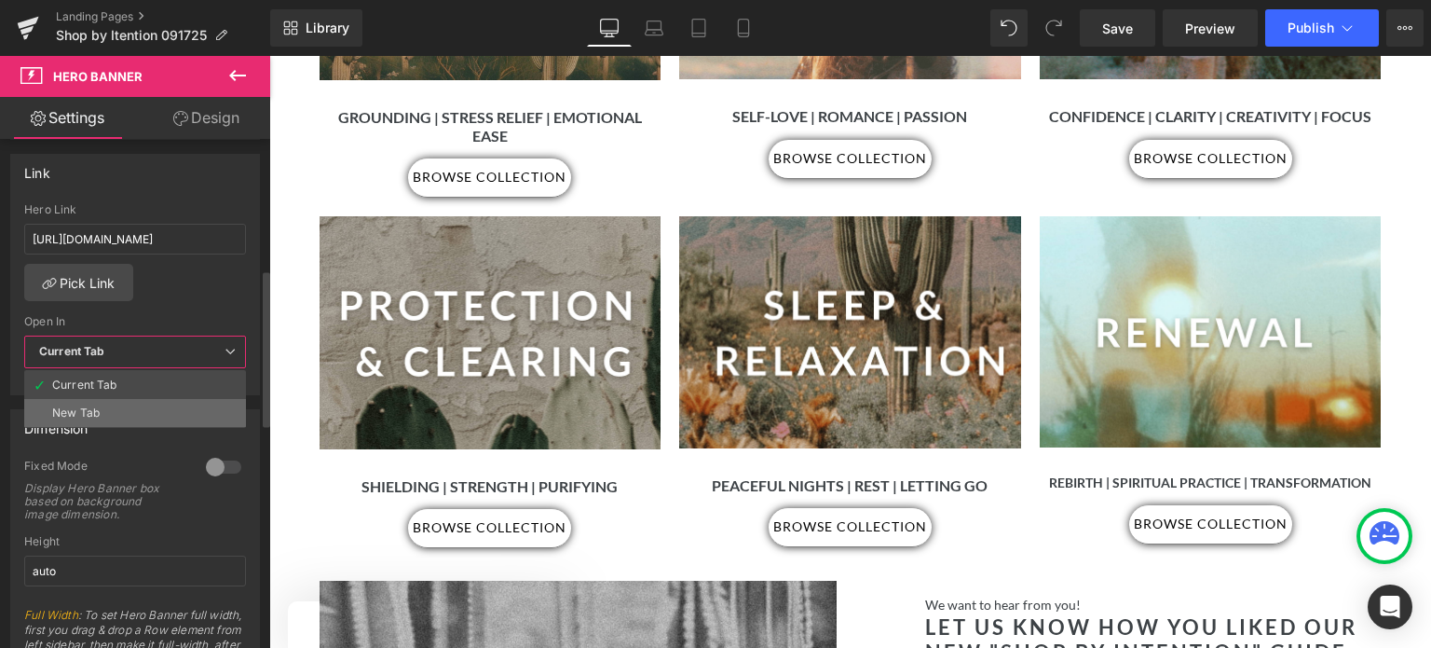
click at [155, 406] on li "New Tab" at bounding box center [135, 413] width 222 height 28
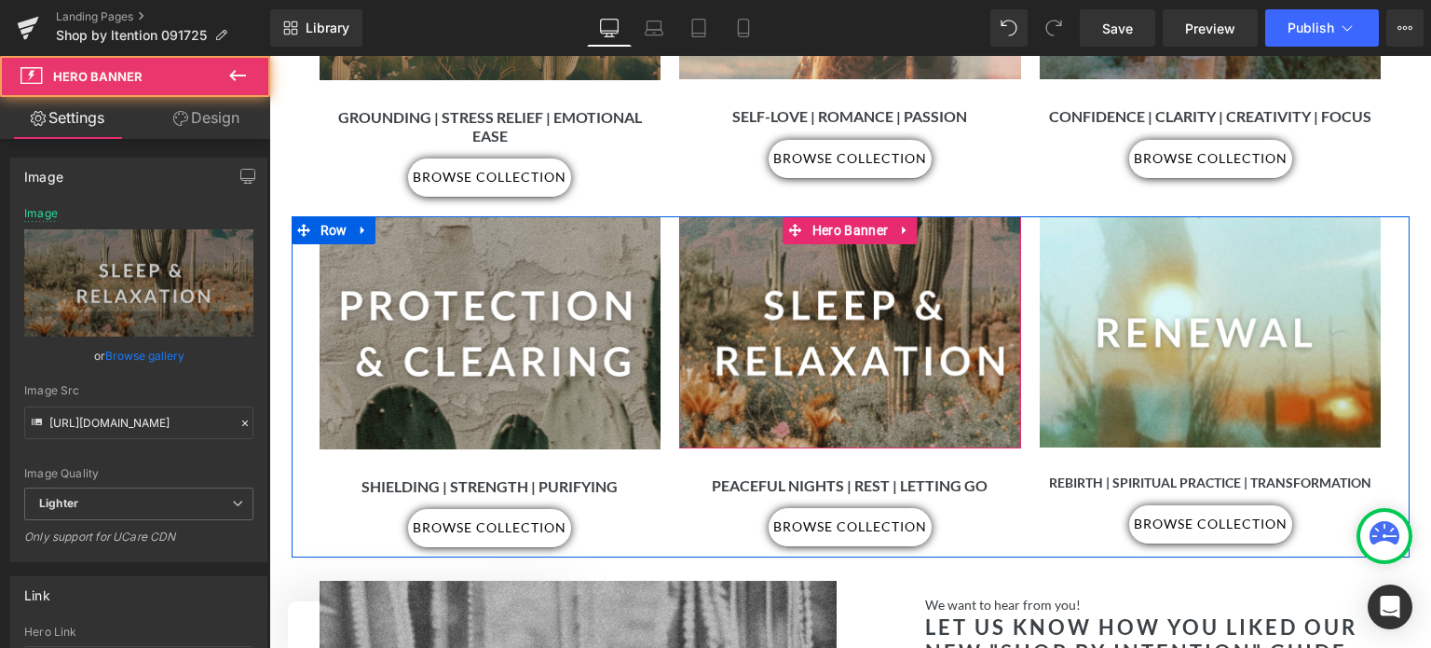
click at [836, 291] on div at bounding box center [850, 332] width 342 height 232
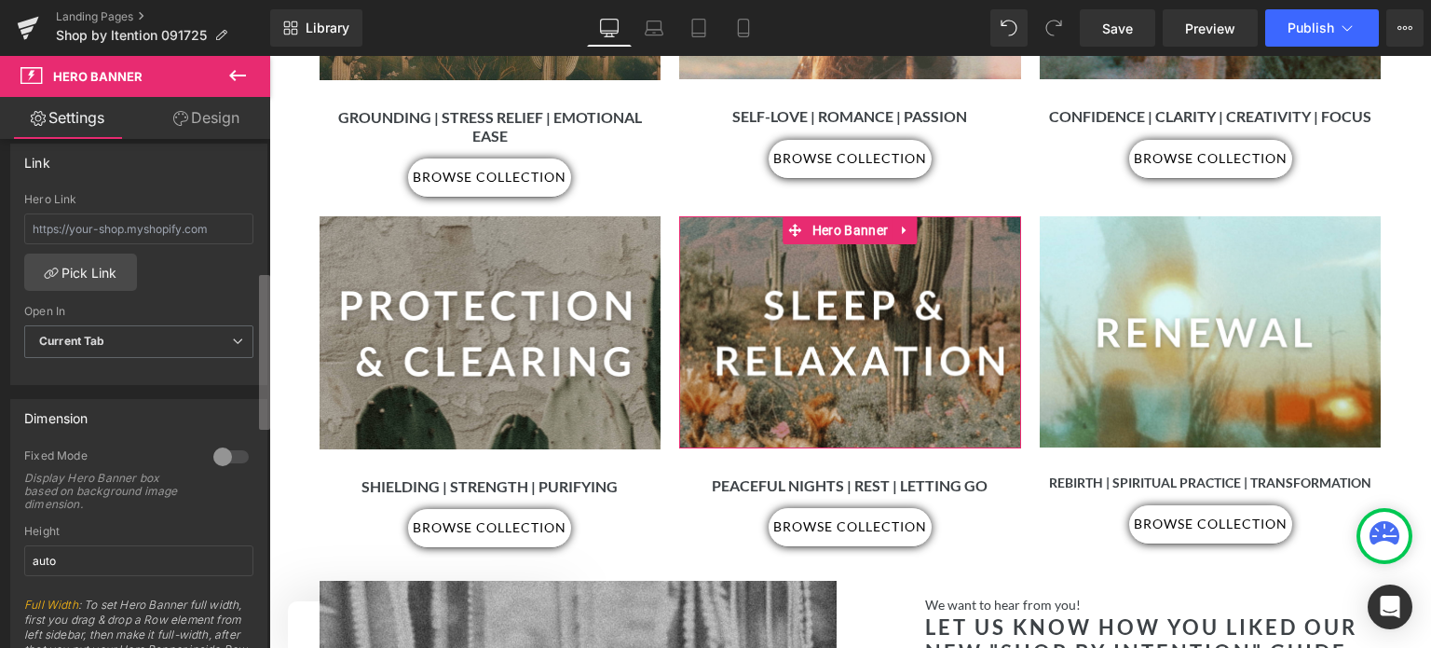
scroll to position [434, 0]
click at [265, 368] on b at bounding box center [264, 353] width 11 height 155
click at [80, 224] on input "text" at bounding box center [138, 227] width 229 height 31
paste input "https://www.katesmagik.com/collections/sleep-relaxation-intention"
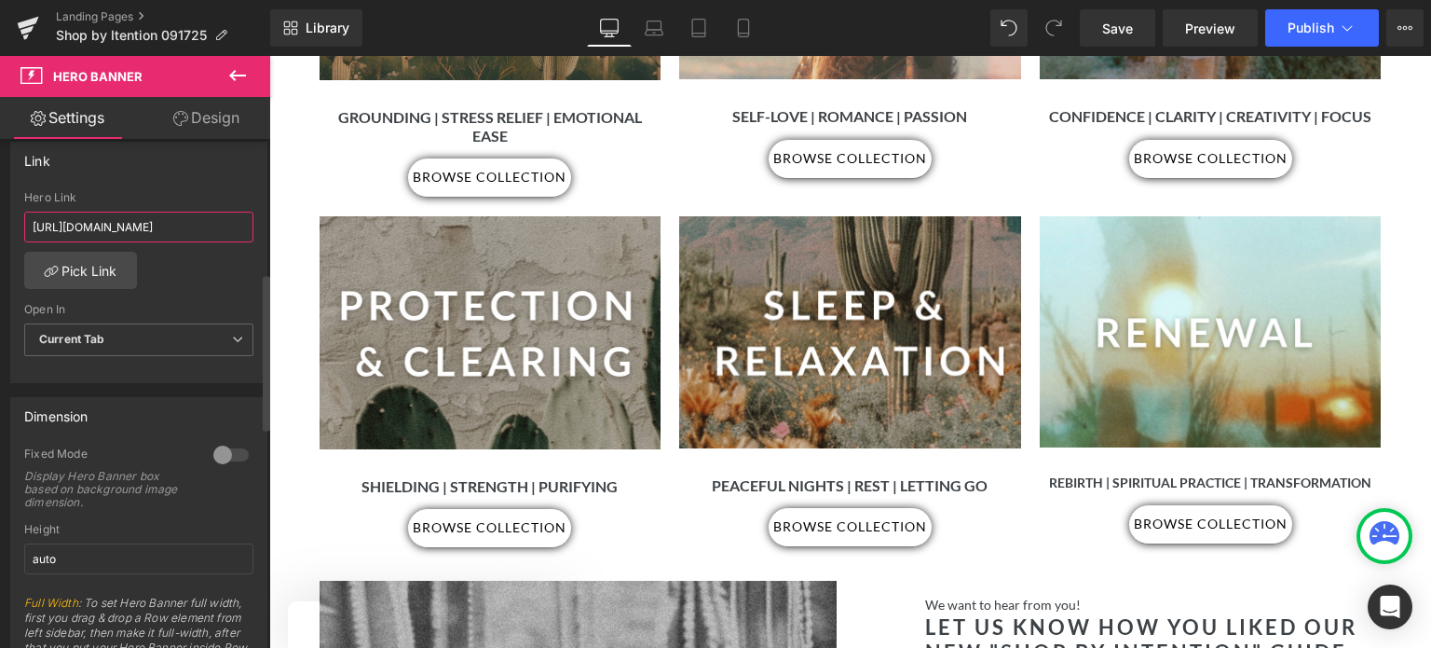
scroll to position [0, 150]
type input "https://www.katesmagik.com/collections/sleep-relaxation-intention"
click at [163, 336] on span "Current Tab" at bounding box center [138, 339] width 229 height 33
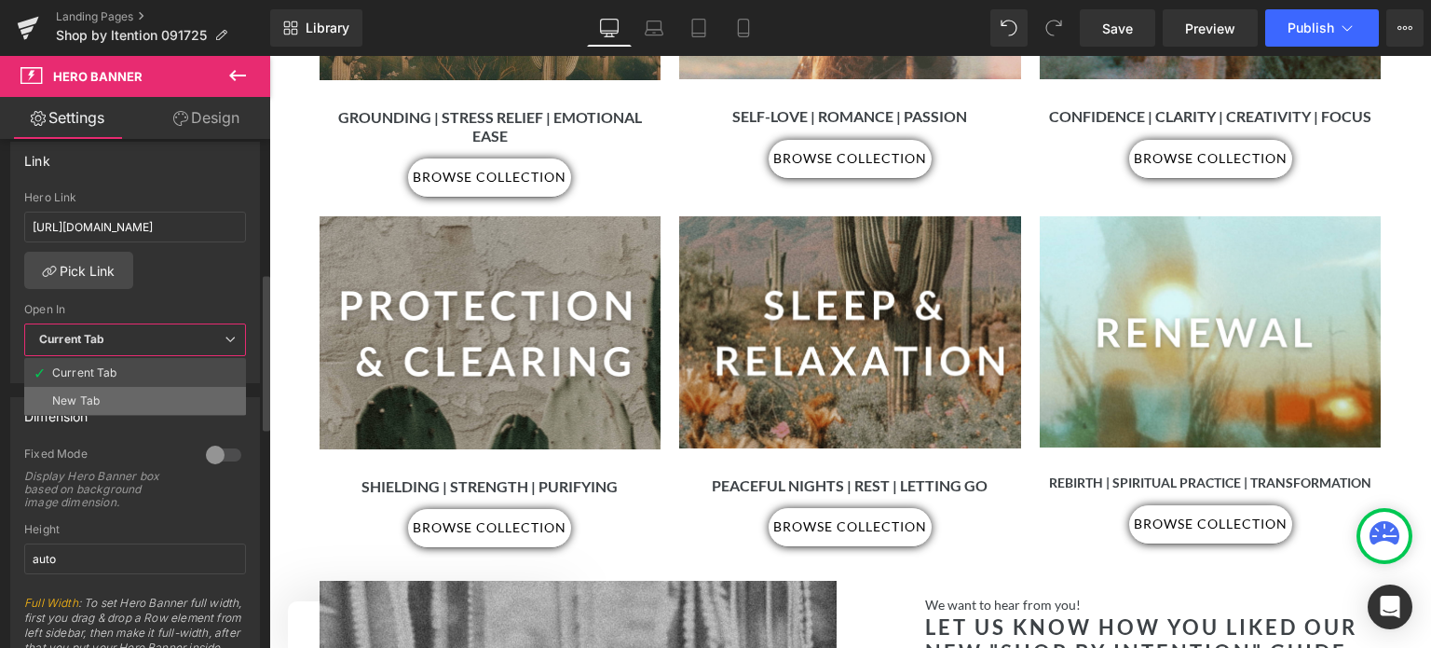
click at [153, 400] on li "New Tab" at bounding box center [135, 401] width 222 height 28
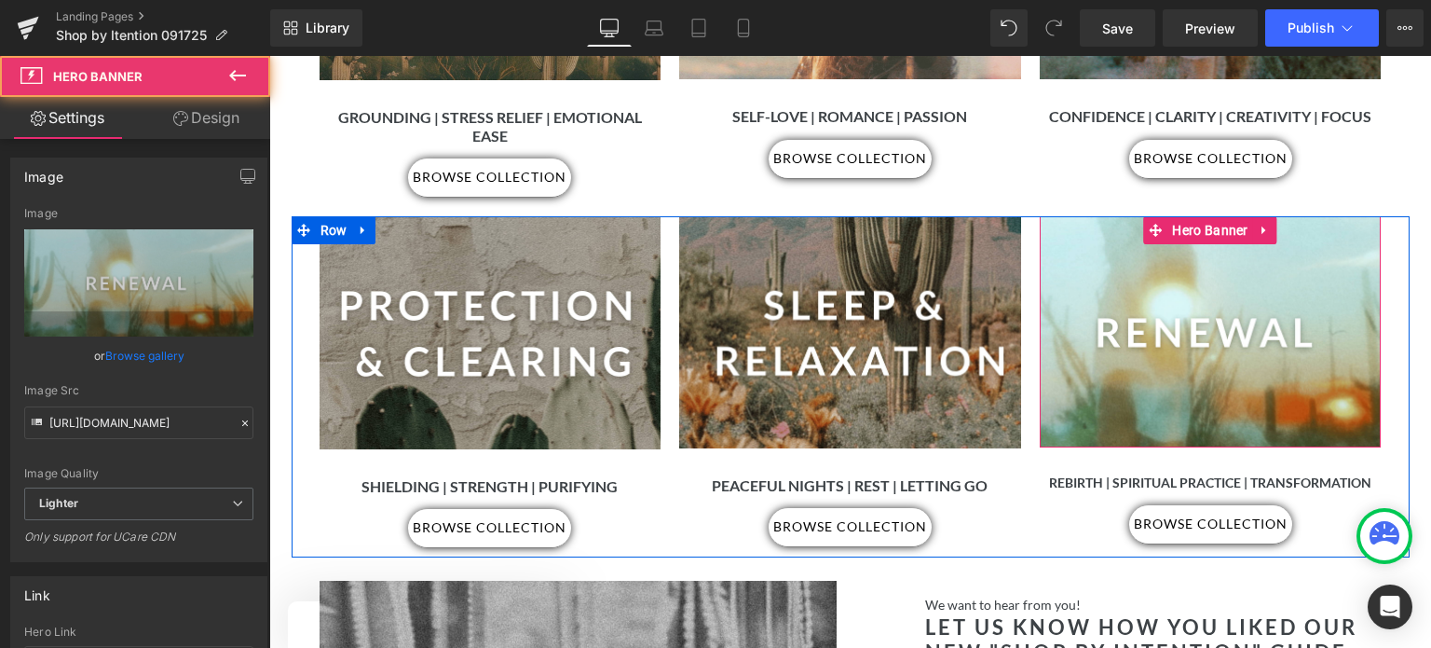
click at [1178, 296] on div at bounding box center [1211, 331] width 342 height 231
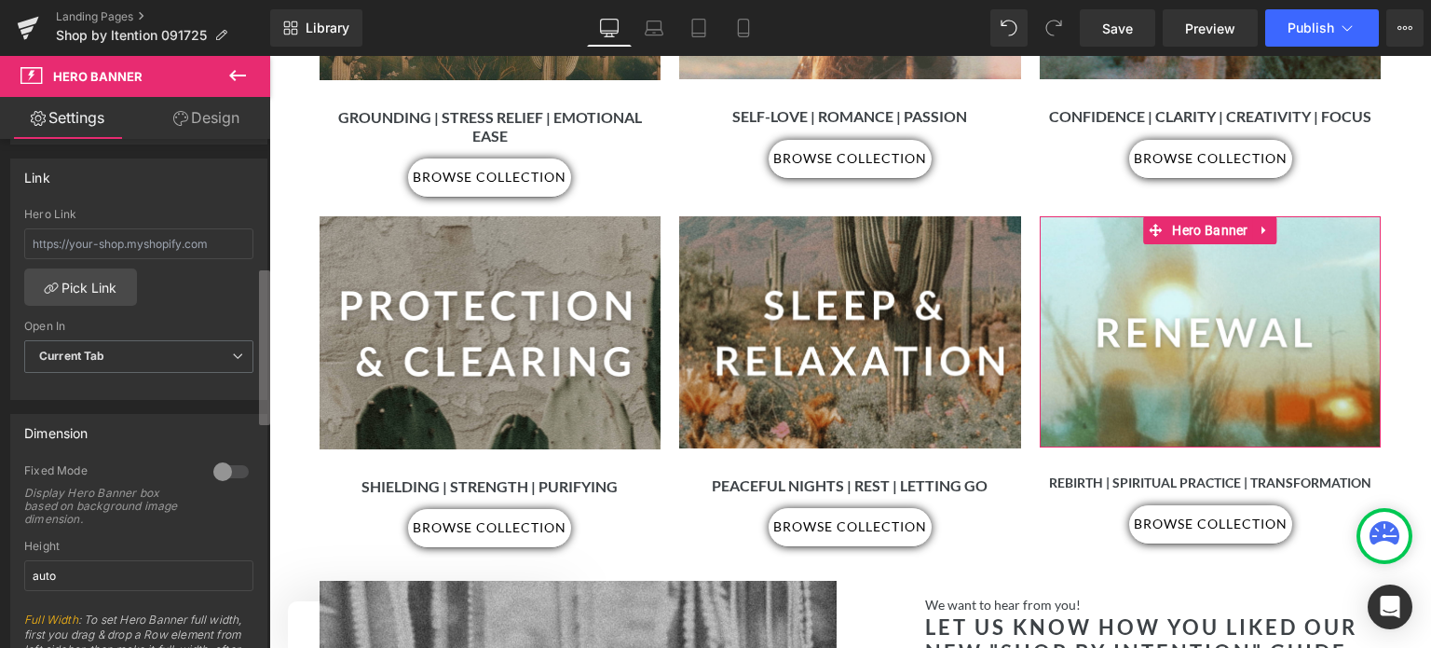
scroll to position [419, 0]
click at [268, 318] on b at bounding box center [264, 348] width 11 height 155
click at [63, 253] on input "text" at bounding box center [138, 241] width 229 height 31
paste input "https://www.katesmagik.com/collections/renewal-ritual-deepening"
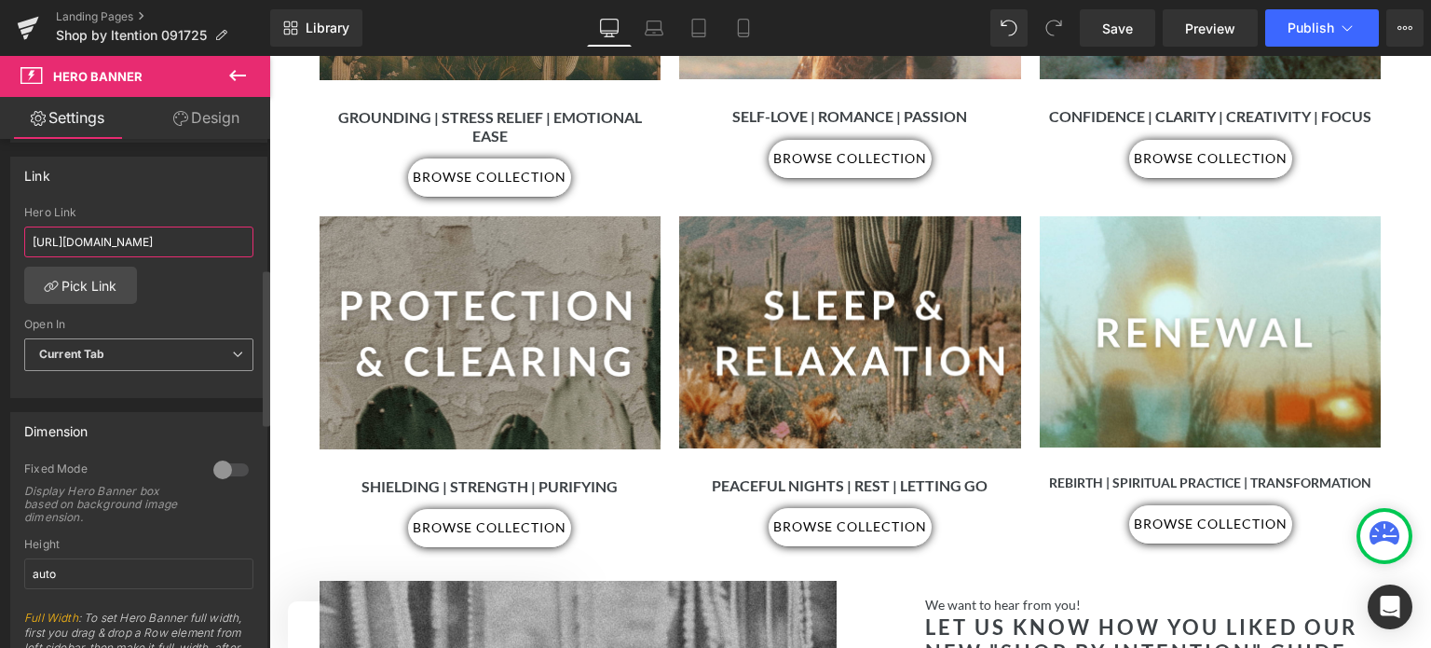
type input "https://www.katesmagik.com/collections/renewal-ritual-deepening"
click at [143, 348] on span "Current Tab" at bounding box center [138, 354] width 229 height 33
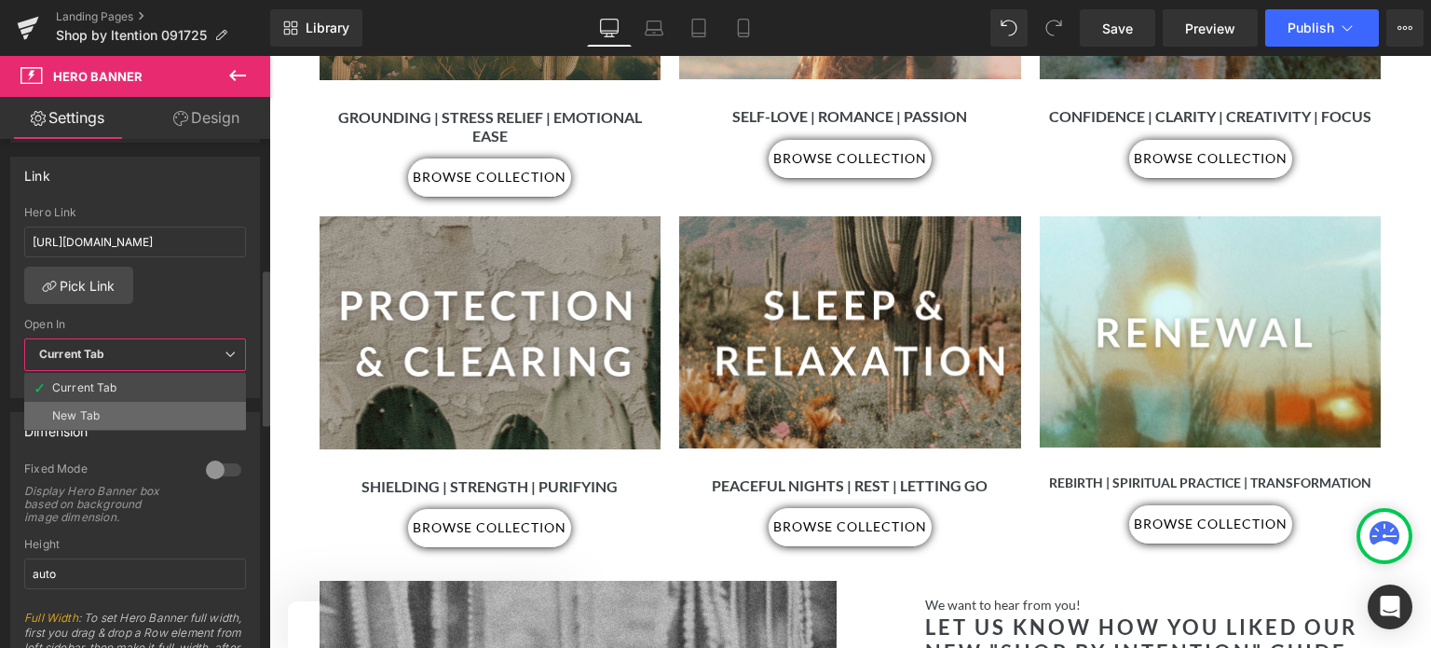
click at [124, 418] on li "New Tab" at bounding box center [135, 416] width 222 height 28
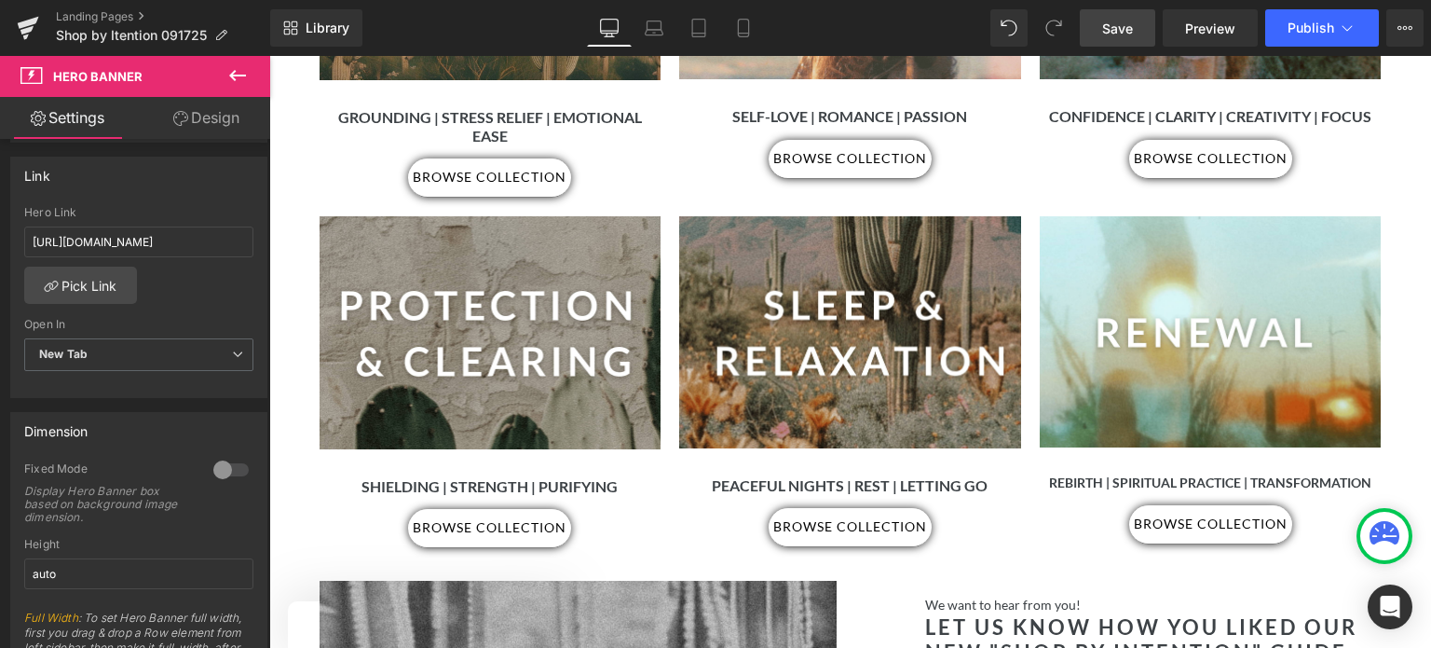
click at [1112, 25] on span "Save" at bounding box center [1117, 29] width 31 height 20
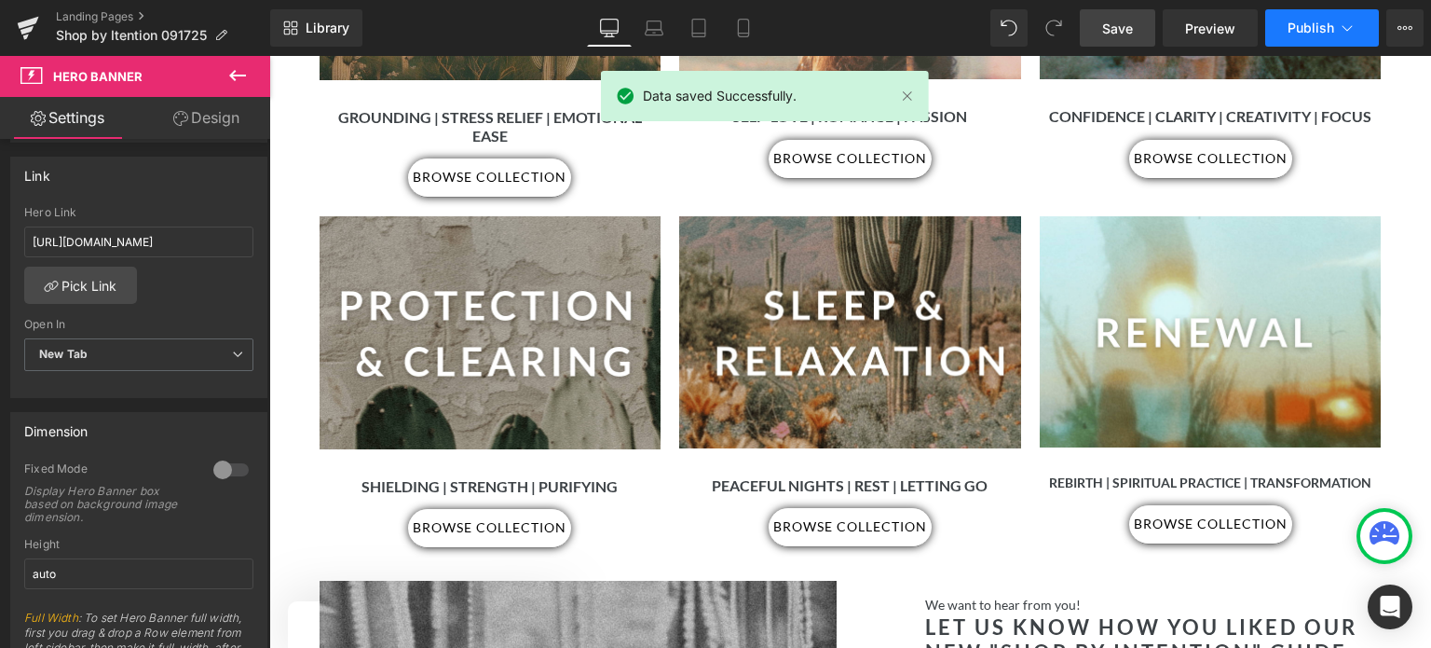
click at [1323, 29] on span "Publish" at bounding box center [1311, 28] width 47 height 15
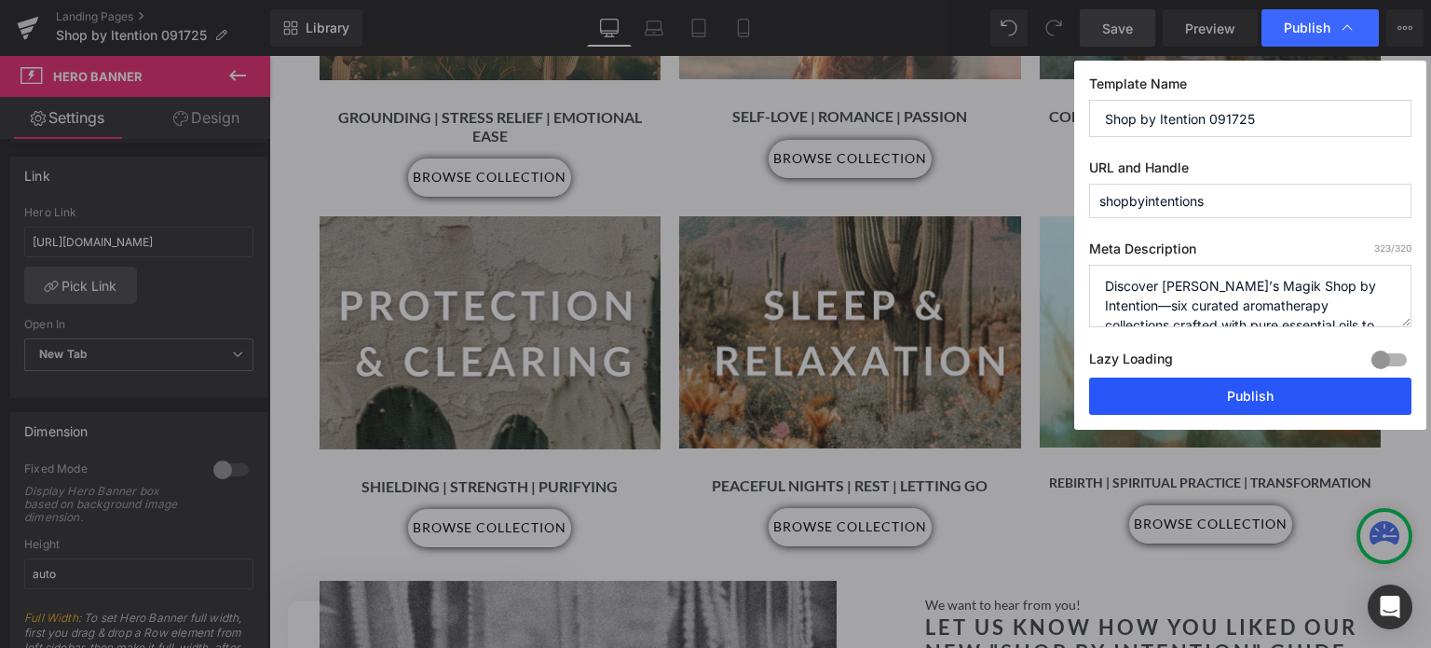
click at [1258, 393] on button "Publish" at bounding box center [1250, 395] width 322 height 37
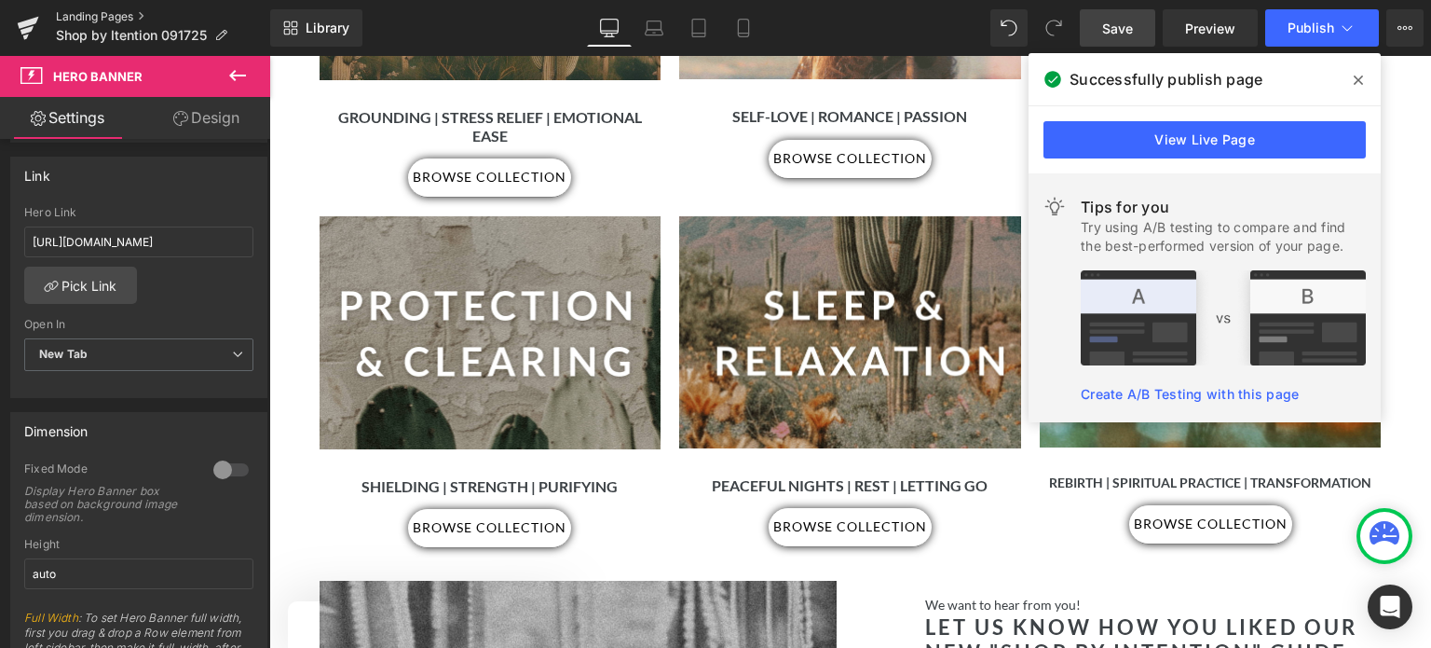
click at [85, 21] on link "Landing Pages" at bounding box center [163, 16] width 214 height 15
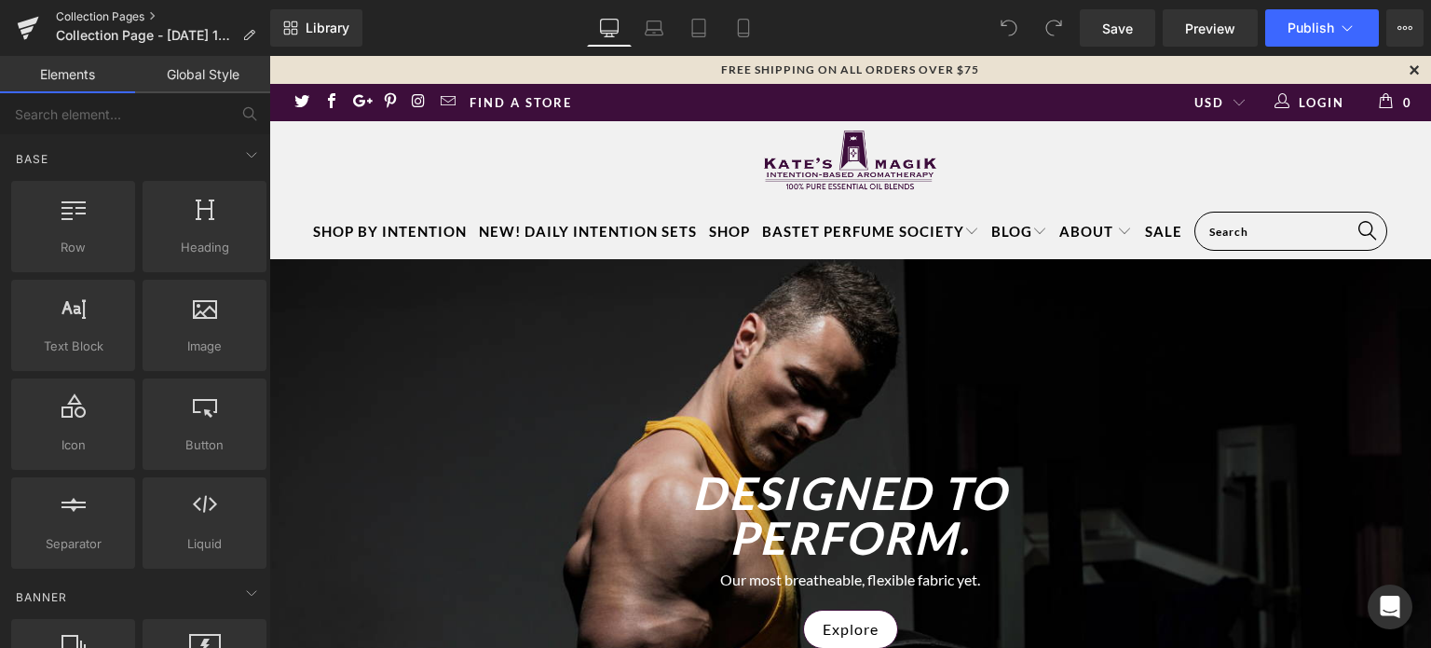
click at [80, 17] on link "Collection Pages" at bounding box center [163, 16] width 214 height 15
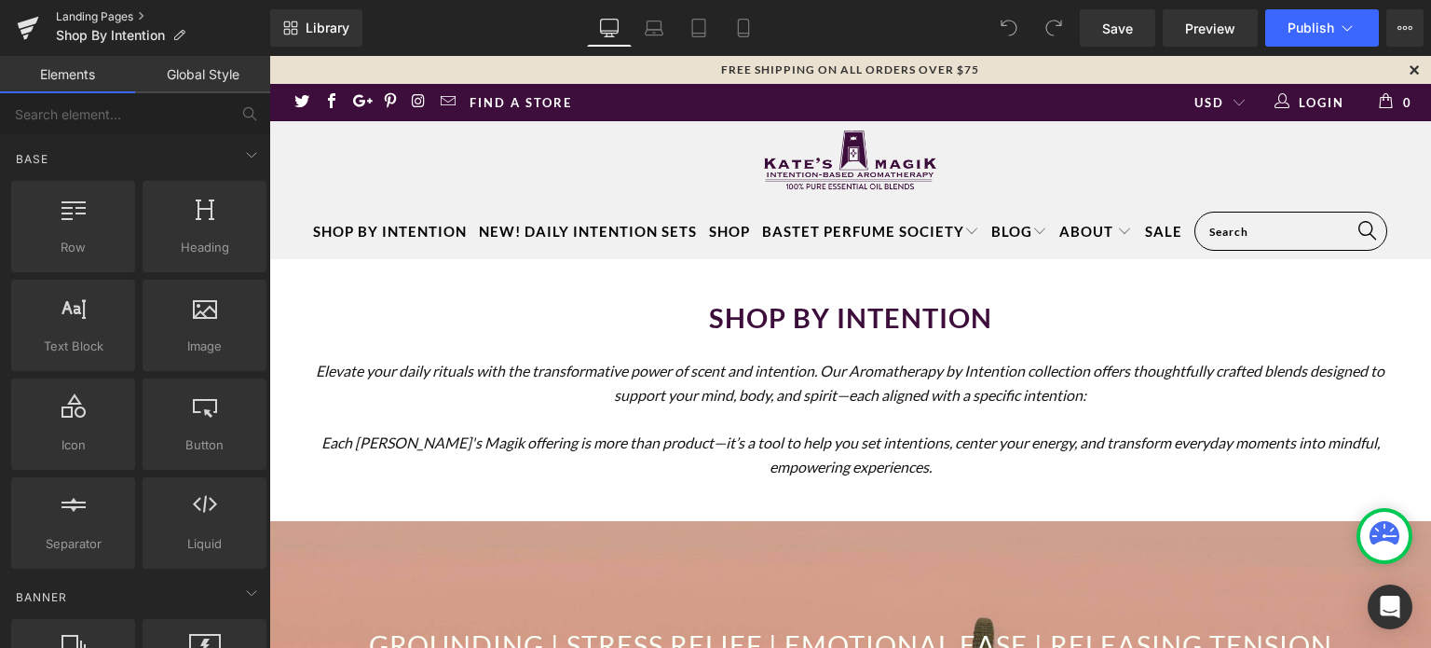
click at [108, 15] on link "Landing Pages" at bounding box center [163, 16] width 214 height 15
